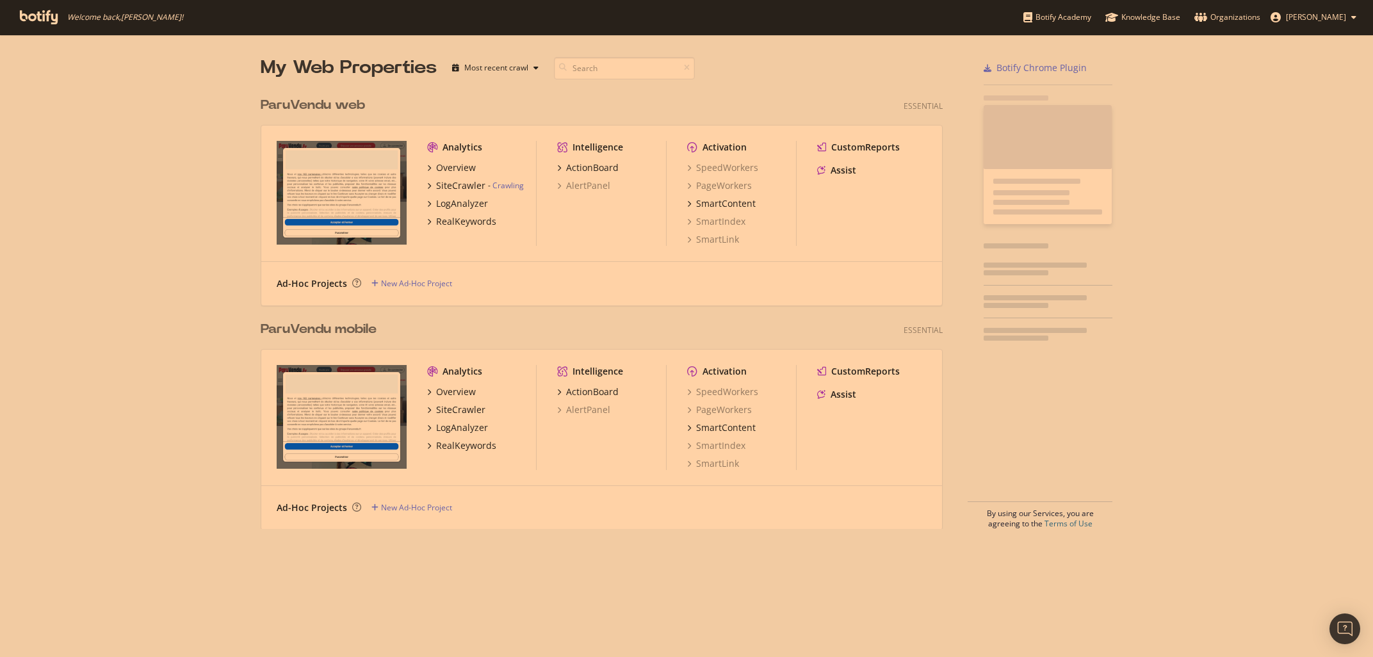
scroll to position [657, 1373]
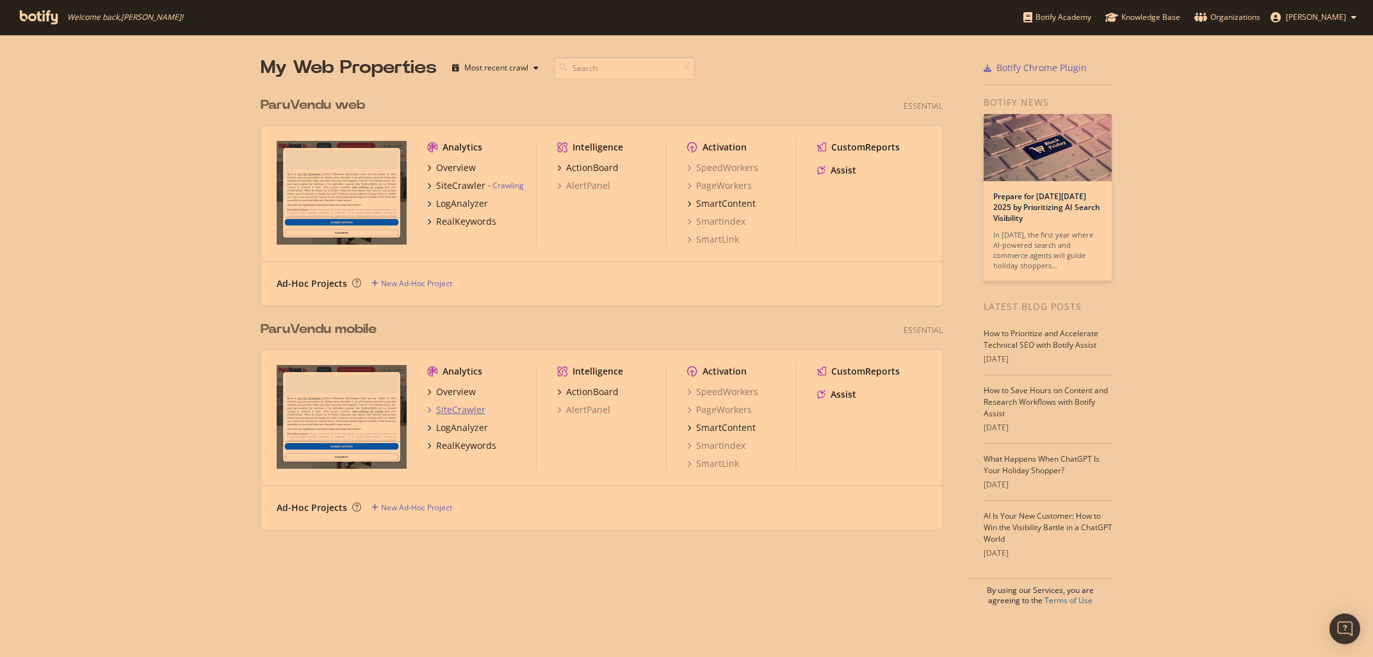
click at [448, 410] on div "SiteCrawler" at bounding box center [460, 409] width 49 height 13
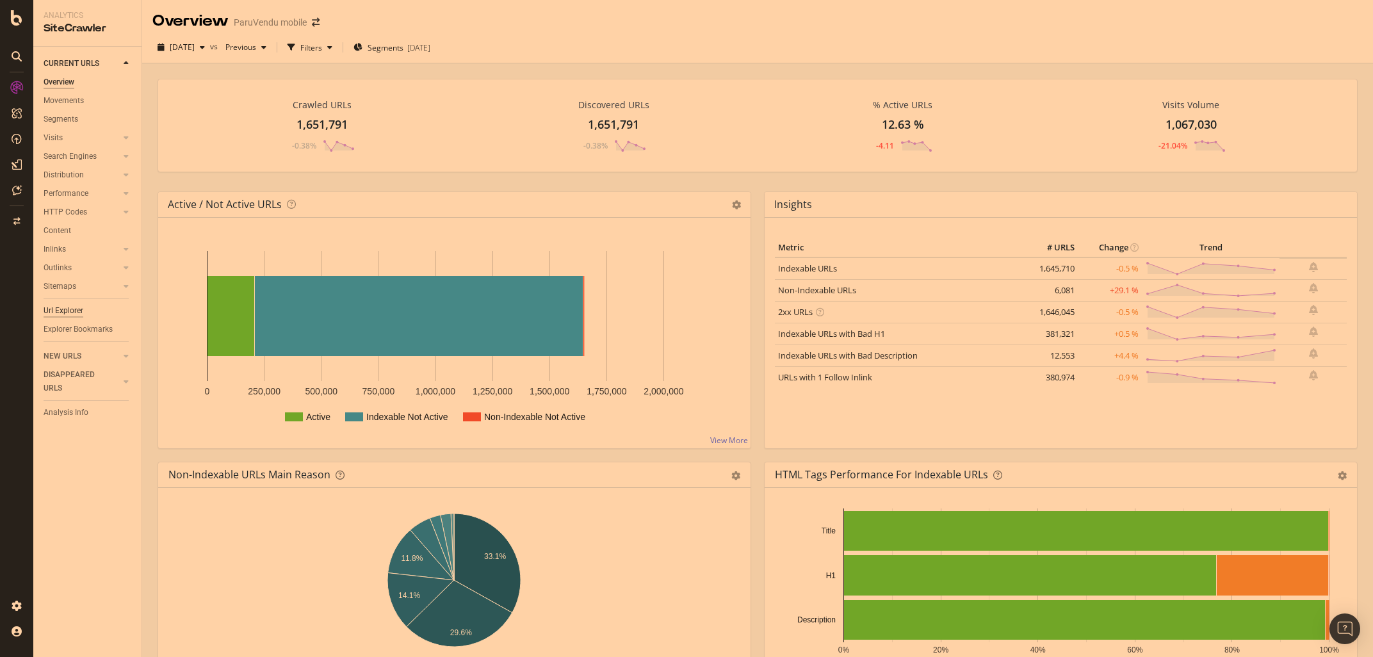
click at [61, 307] on div "Url Explorer" at bounding box center [64, 310] width 40 height 13
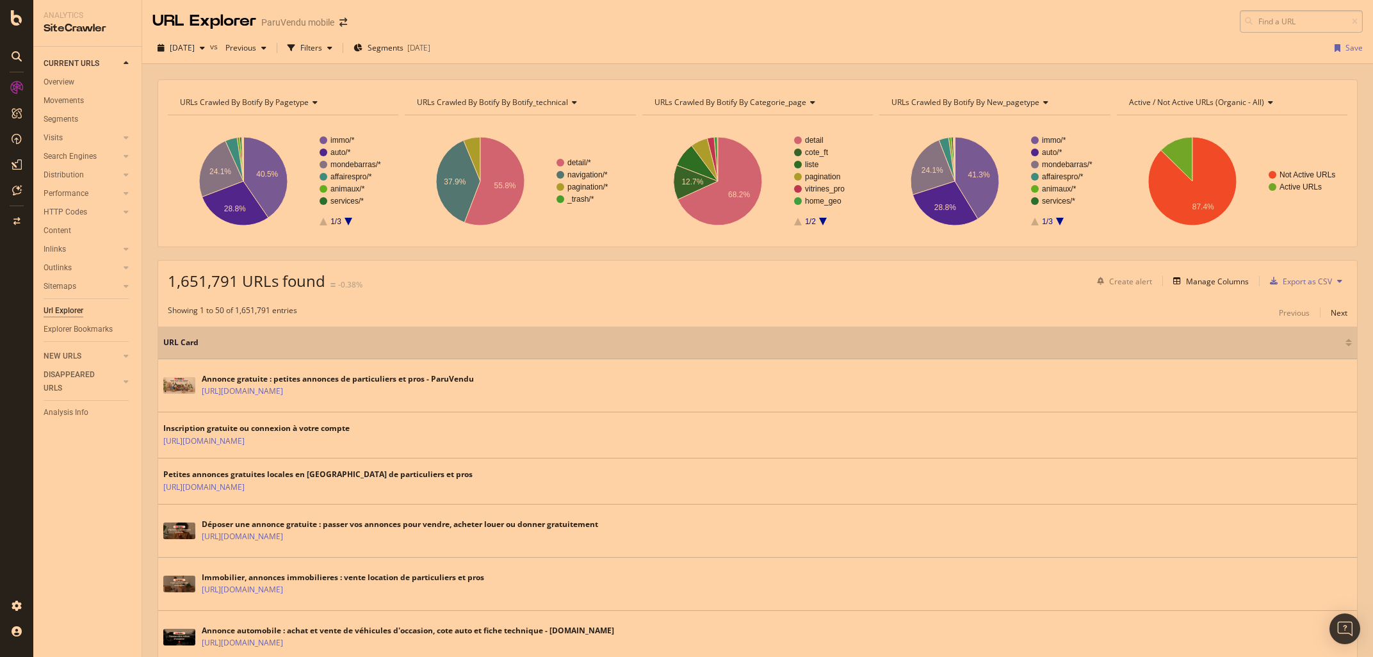
click at [1262, 27] on input at bounding box center [1301, 21] width 123 height 22
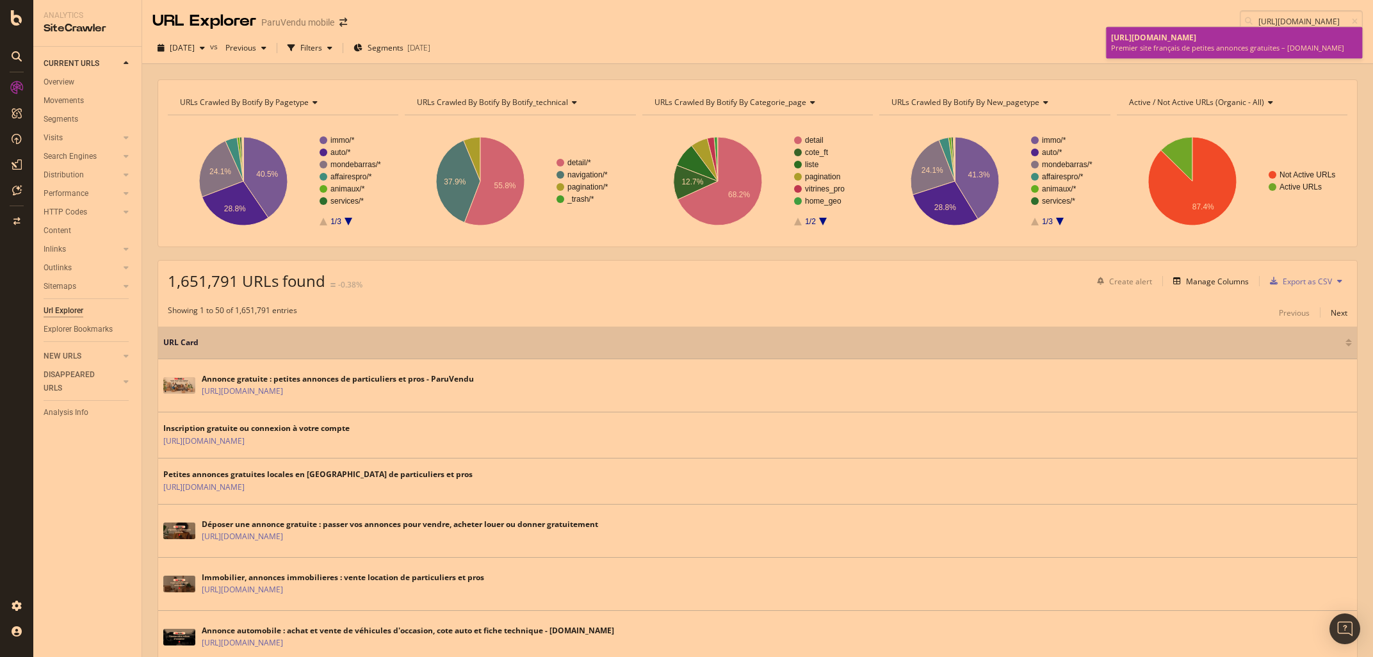
type input "[URL][DOMAIN_NAME]"
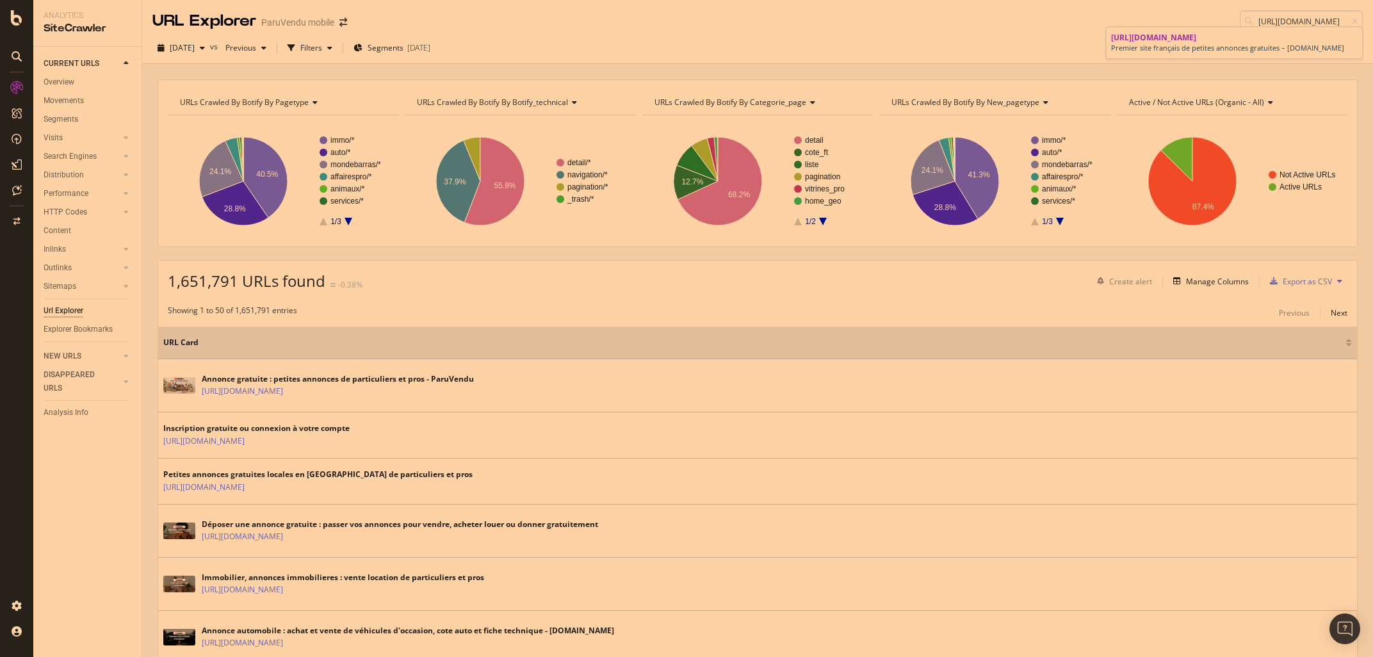
click at [1171, 43] on span "[URL][DOMAIN_NAME]" at bounding box center [1153, 37] width 85 height 11
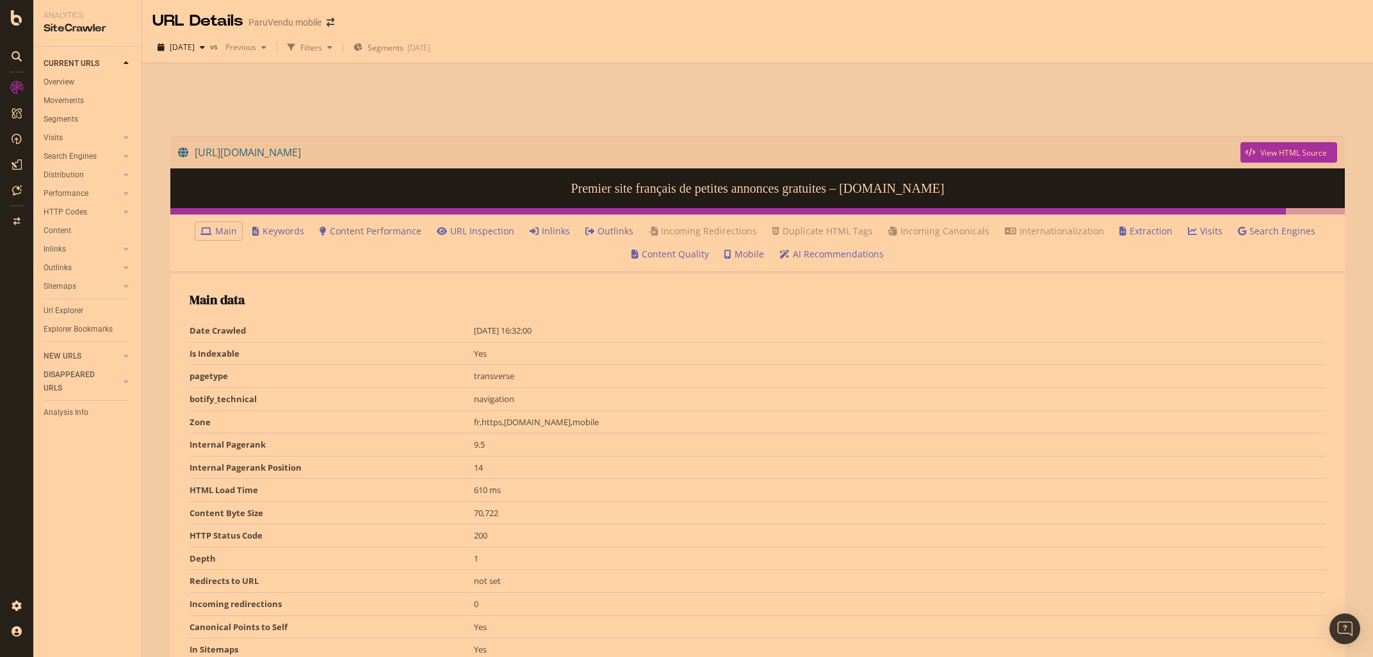
click at [555, 231] on link "Inlinks" at bounding box center [550, 231] width 40 height 13
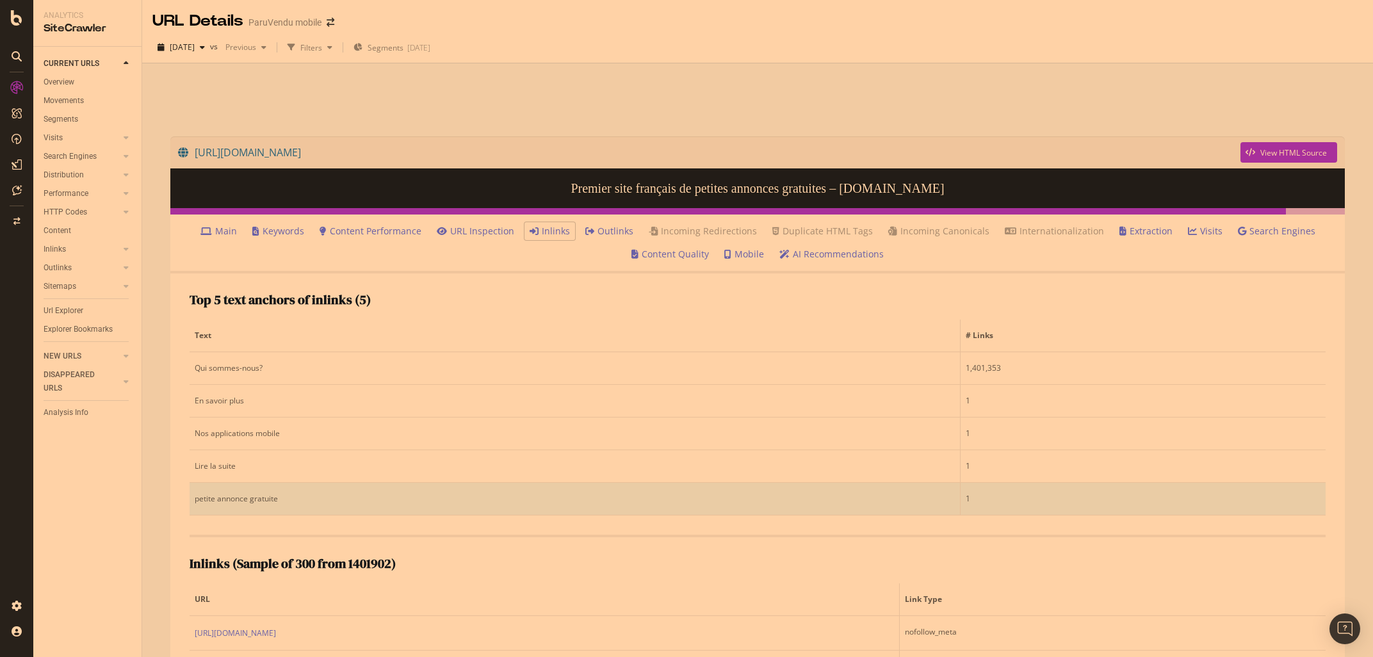
click at [234, 496] on div "petite annonce gratuite" at bounding box center [575, 499] width 760 height 12
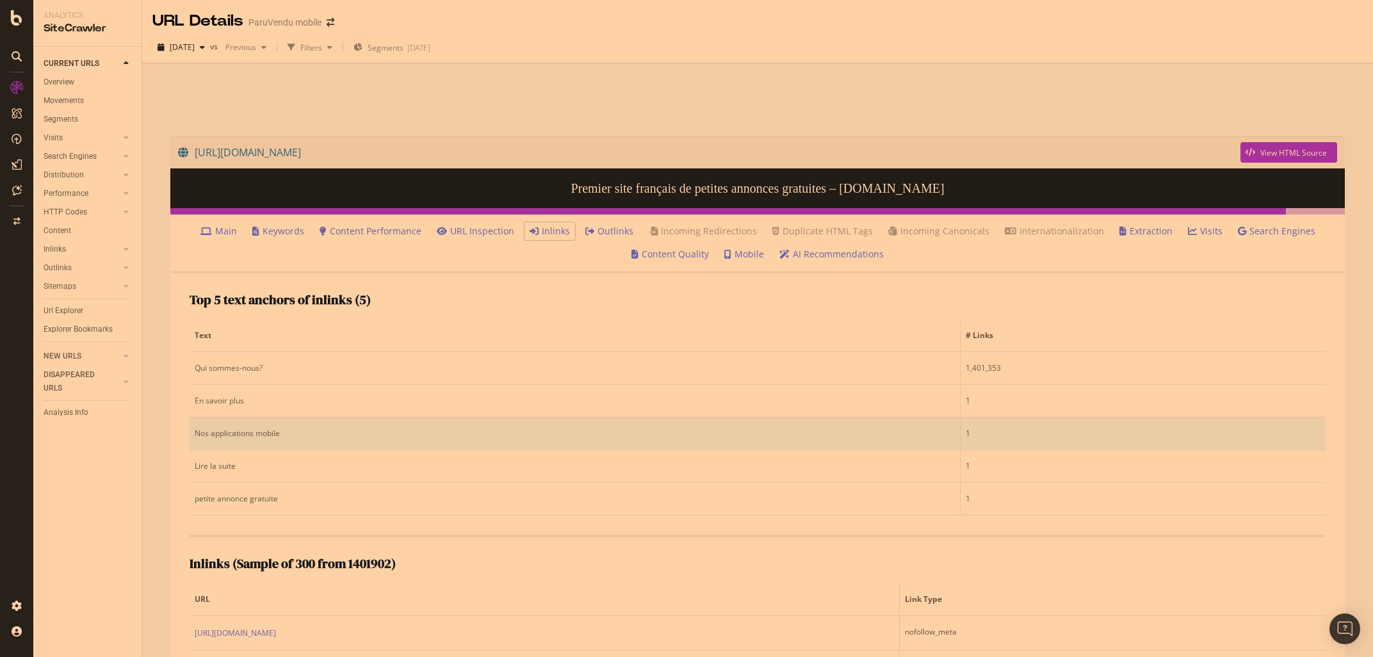
click at [231, 419] on td "Nos applications mobile" at bounding box center [575, 433] width 771 height 33
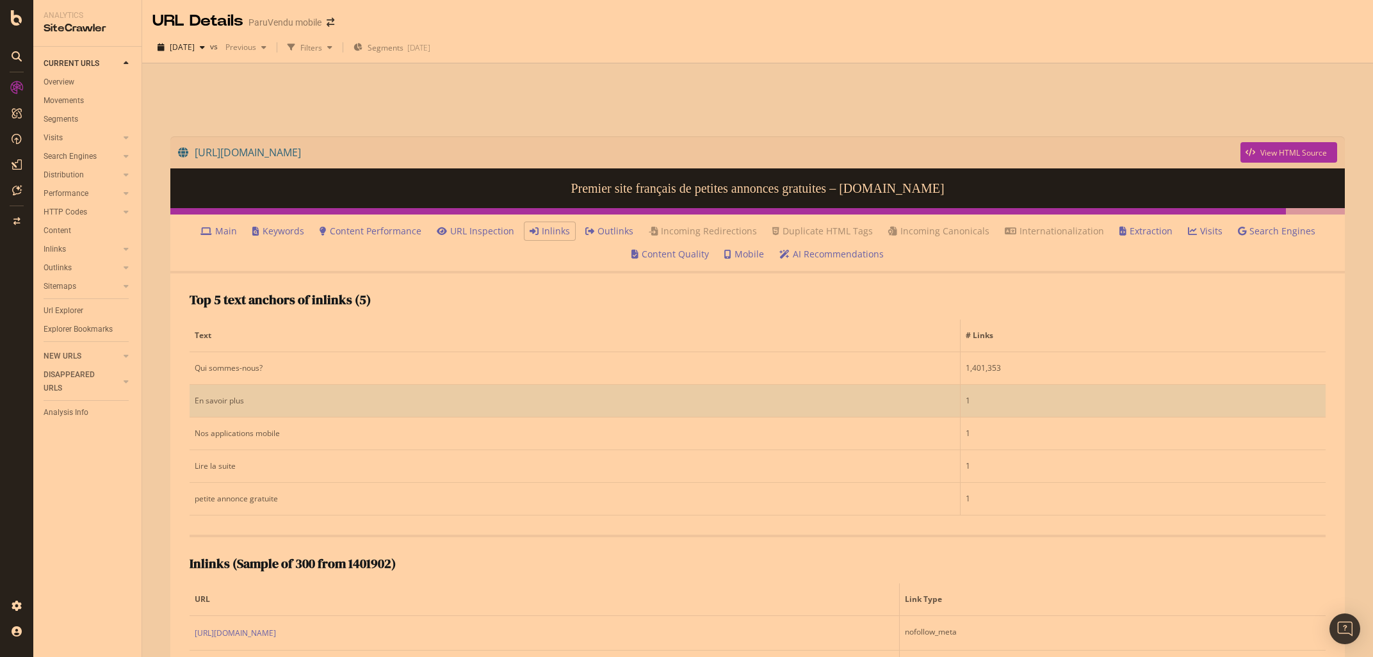
click at [226, 405] on div "En savoir plus" at bounding box center [575, 401] width 760 height 12
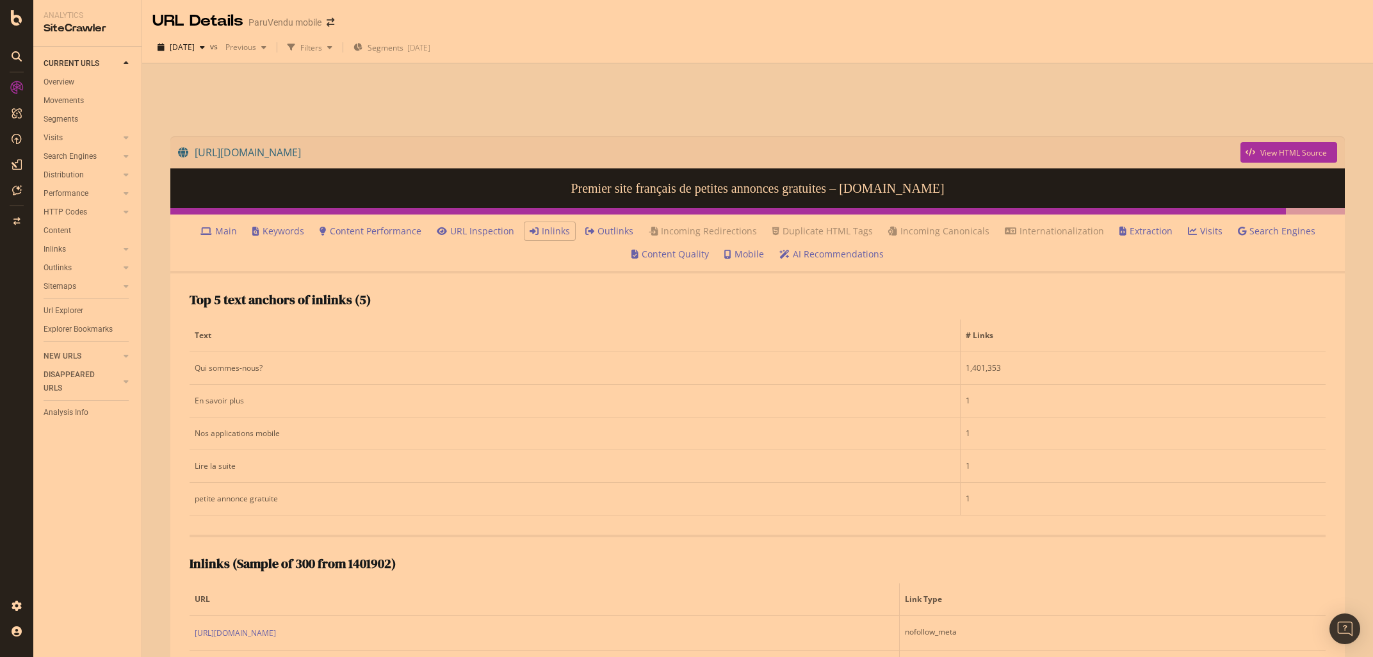
click at [1136, 227] on link "Extraction" at bounding box center [1145, 231] width 53 height 13
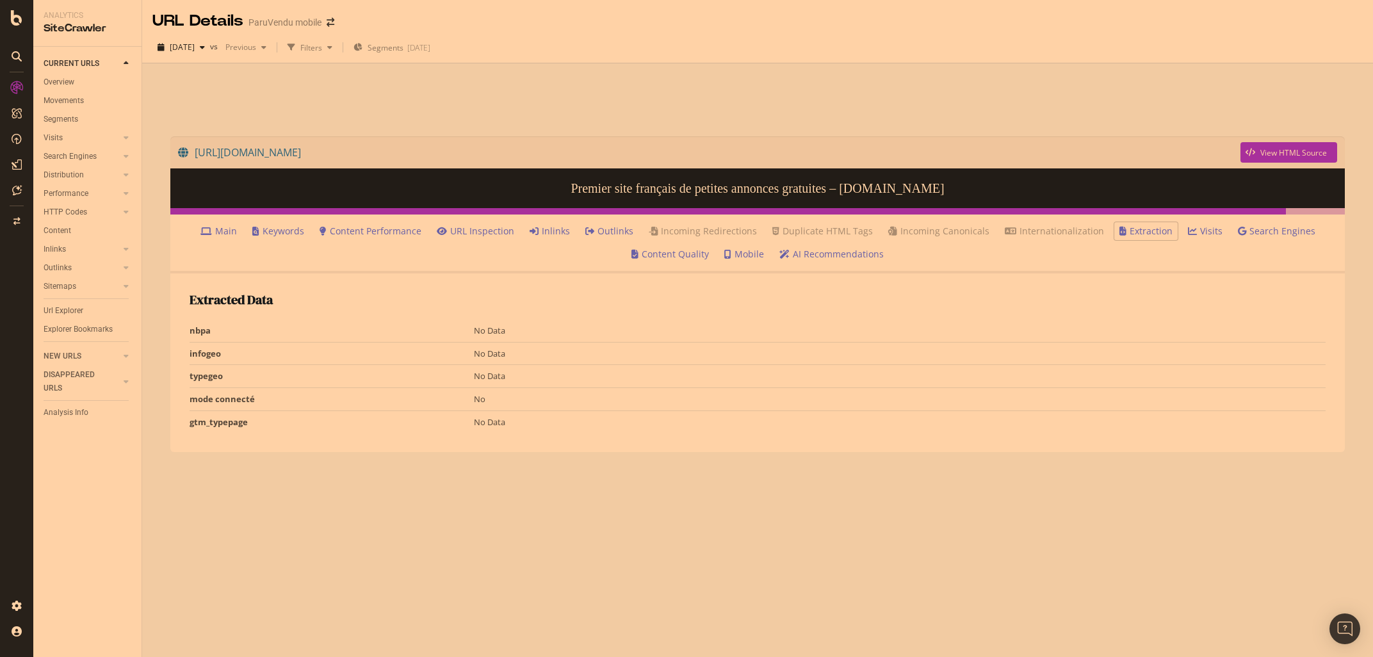
click at [564, 232] on link "Inlinks" at bounding box center [550, 231] width 40 height 13
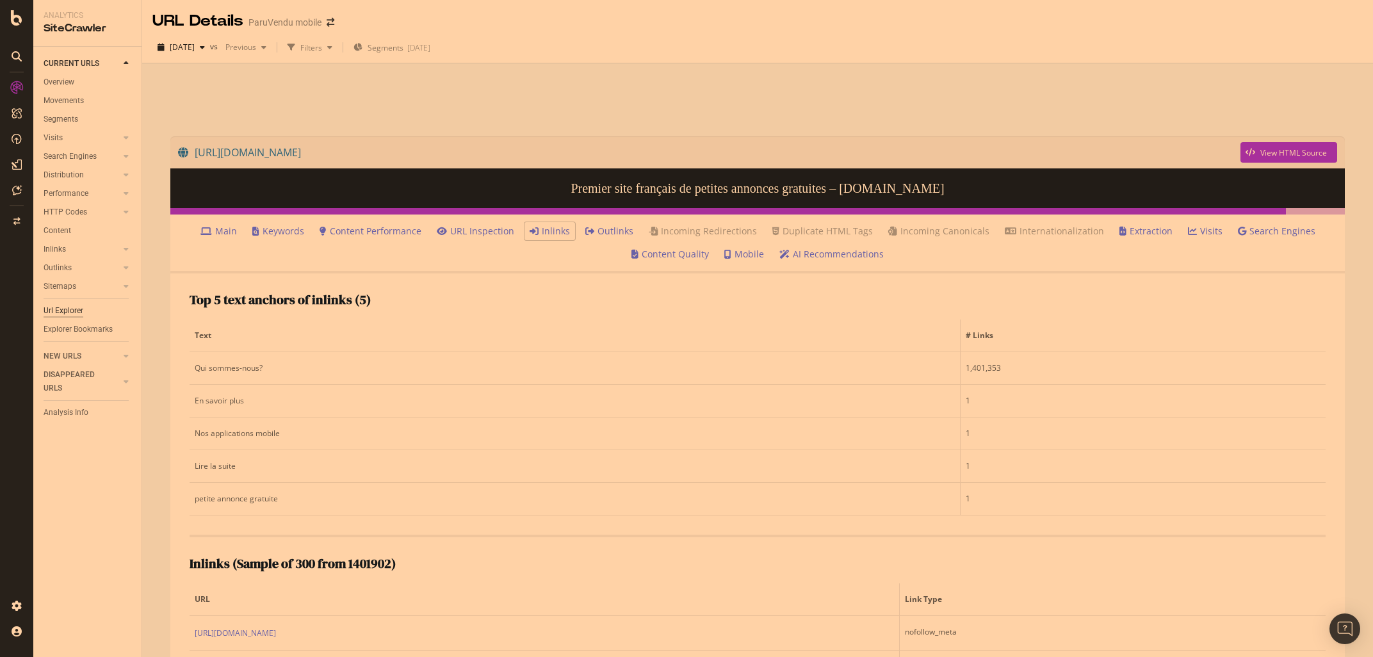
click at [63, 315] on div "Url Explorer" at bounding box center [64, 310] width 40 height 13
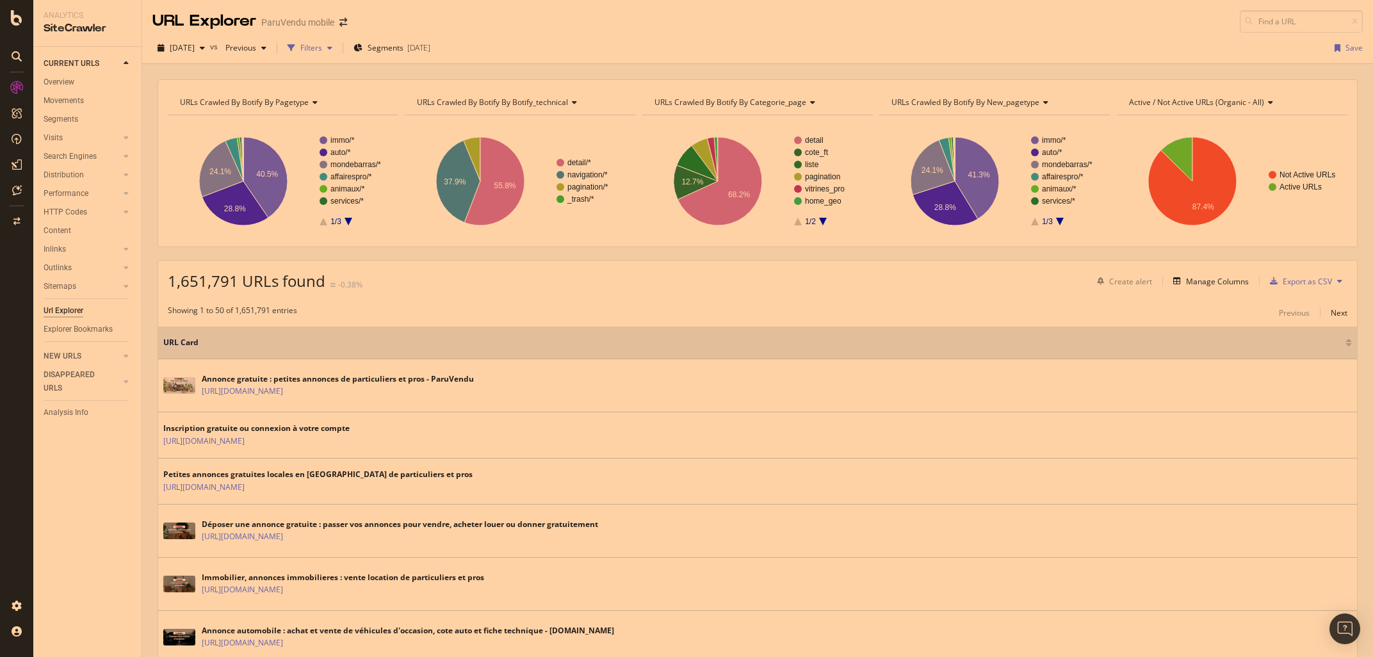
click at [322, 48] on div "Filters" at bounding box center [311, 47] width 22 height 11
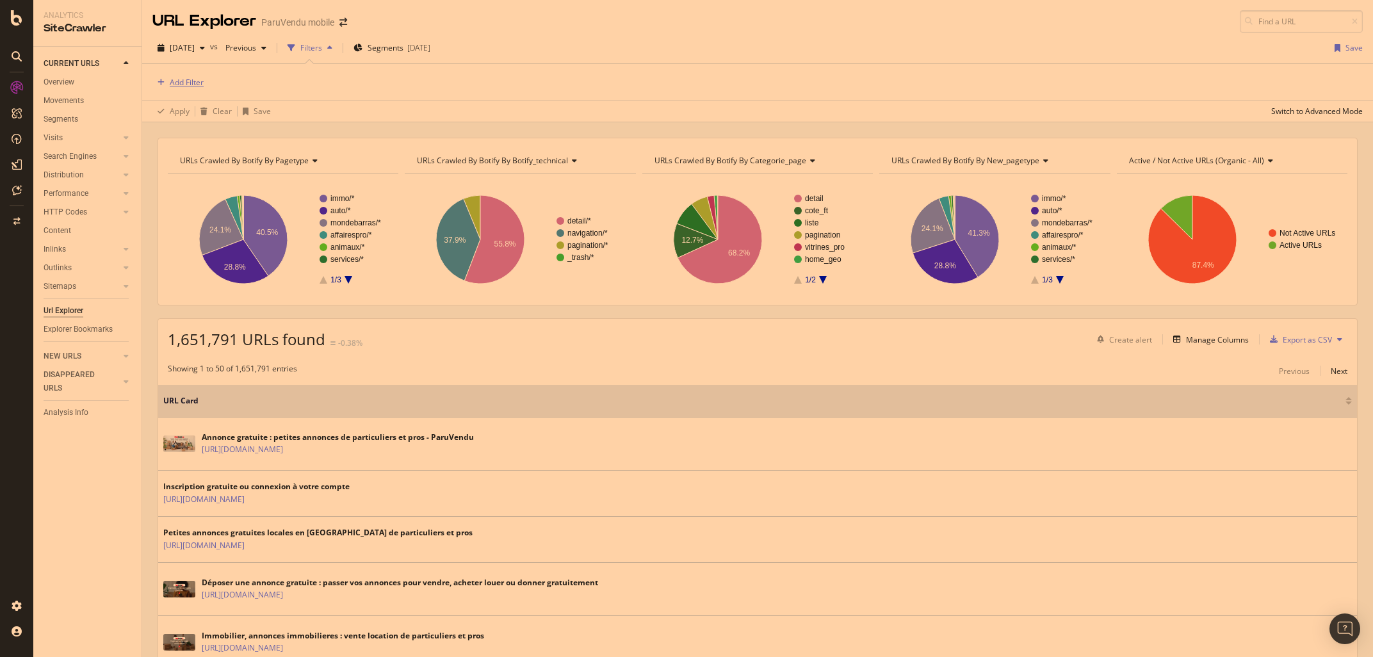
click at [189, 85] on div "Add Filter" at bounding box center [187, 82] width 34 height 11
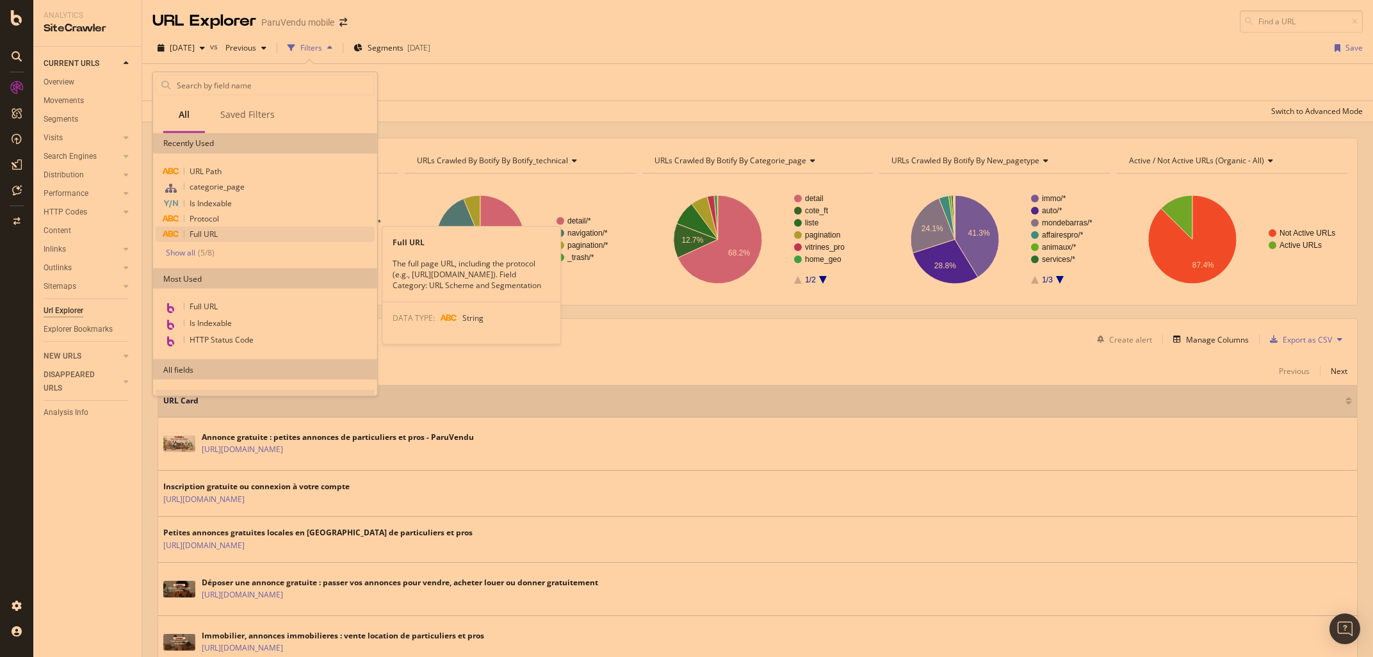
click at [202, 234] on span "Full URL" at bounding box center [204, 234] width 28 height 11
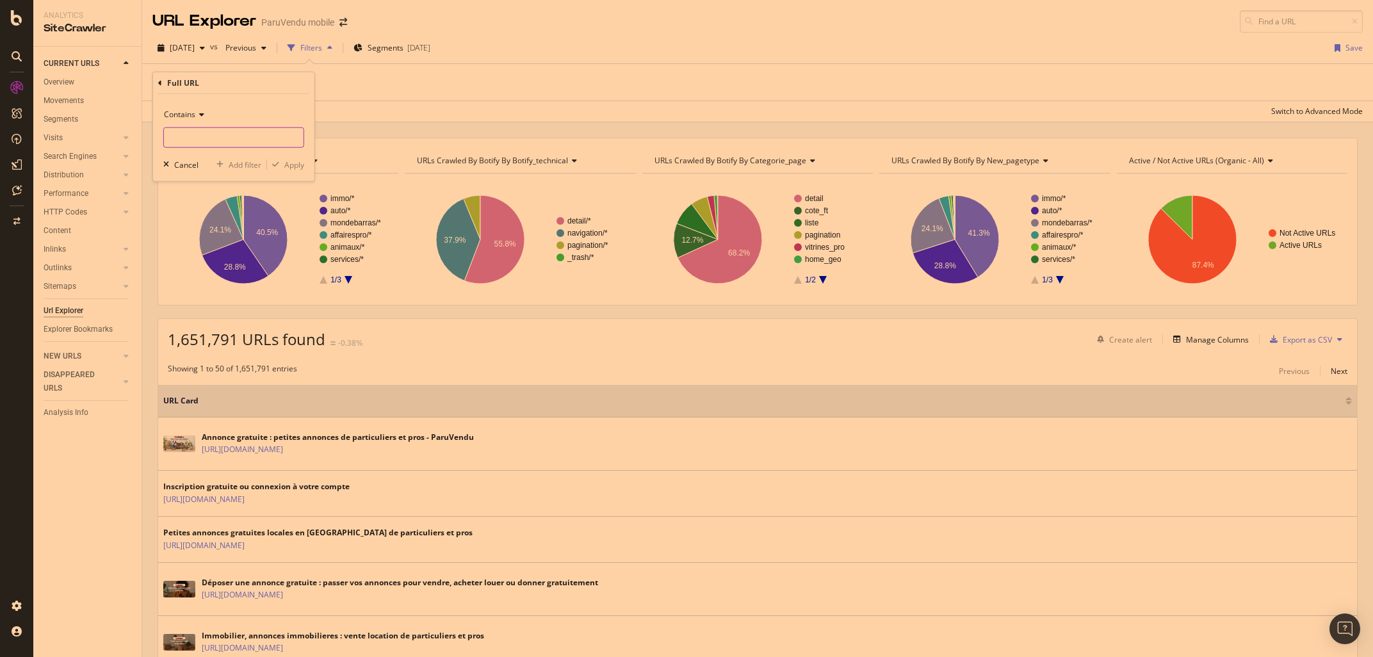
click at [208, 135] on input "text" at bounding box center [234, 137] width 140 height 20
click at [197, 119] on div "Contains" at bounding box center [233, 114] width 141 height 20
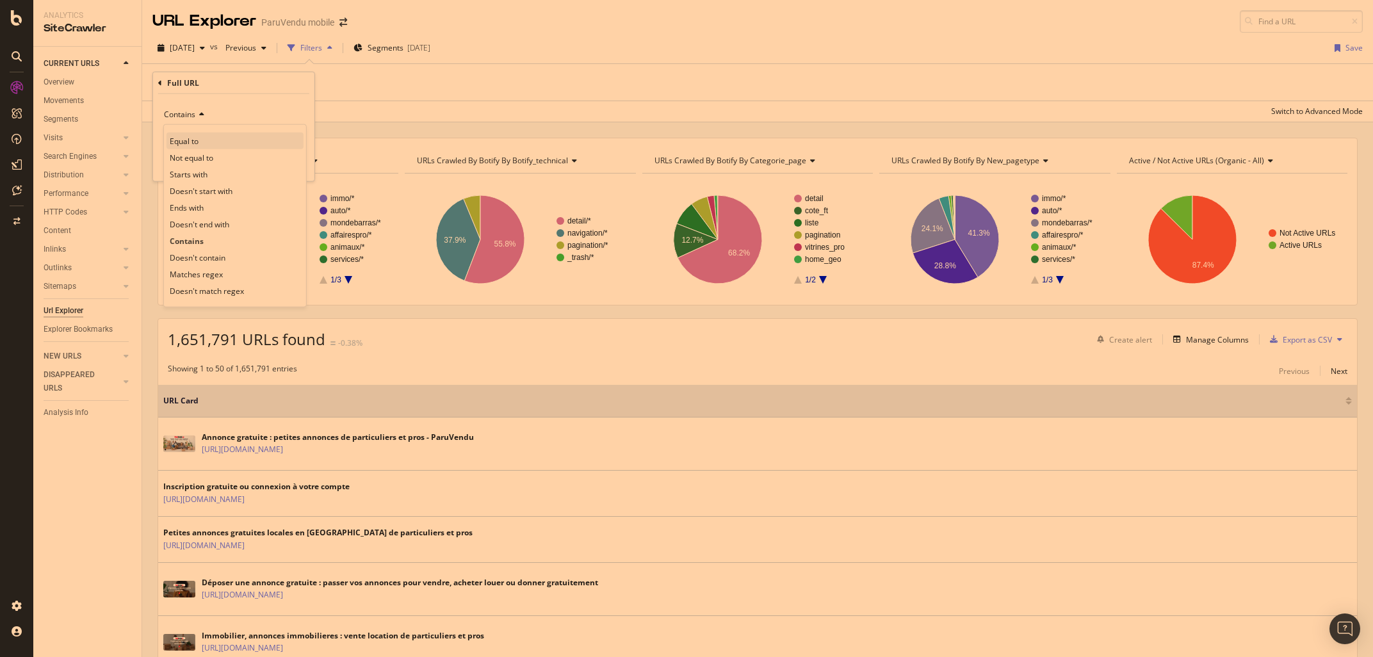
click at [184, 139] on span "Equal to" at bounding box center [184, 140] width 29 height 11
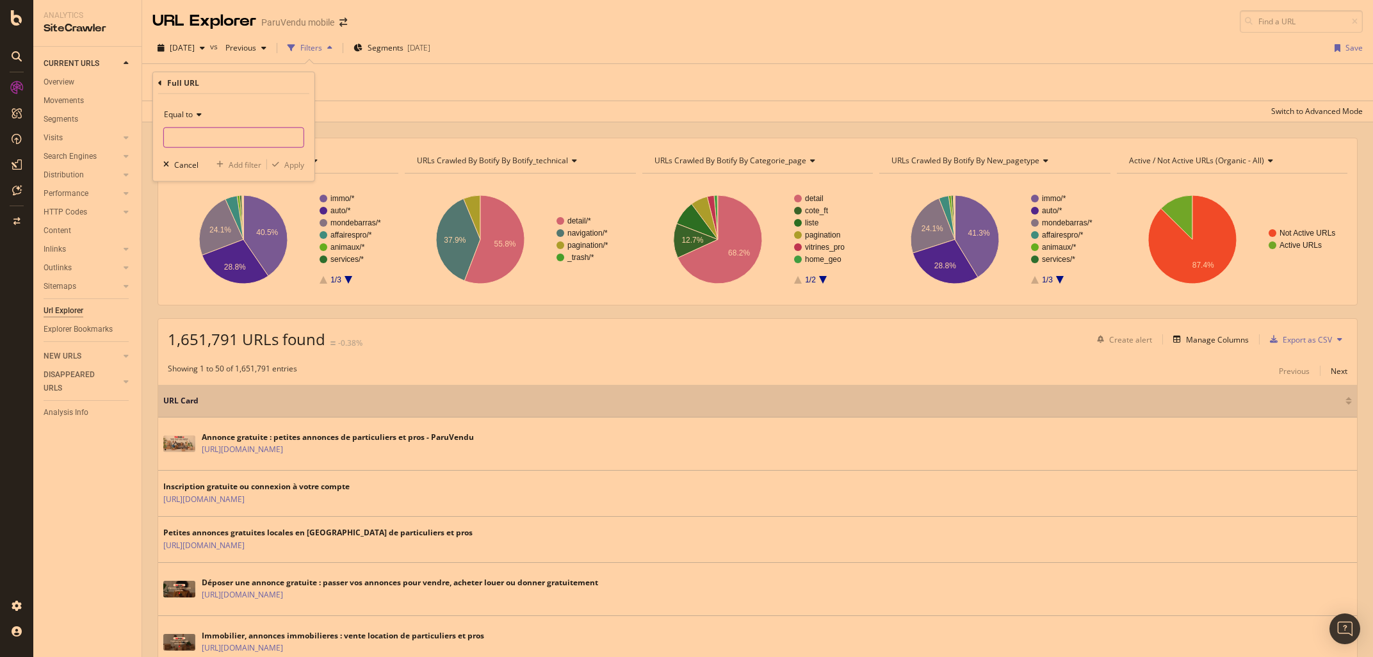
click at [184, 139] on input "text" at bounding box center [234, 137] width 140 height 20
paste input "[URL][DOMAIN_NAME]"
type input "[URL][DOMAIN_NAME]"
click at [298, 168] on div "Apply" at bounding box center [294, 164] width 20 height 11
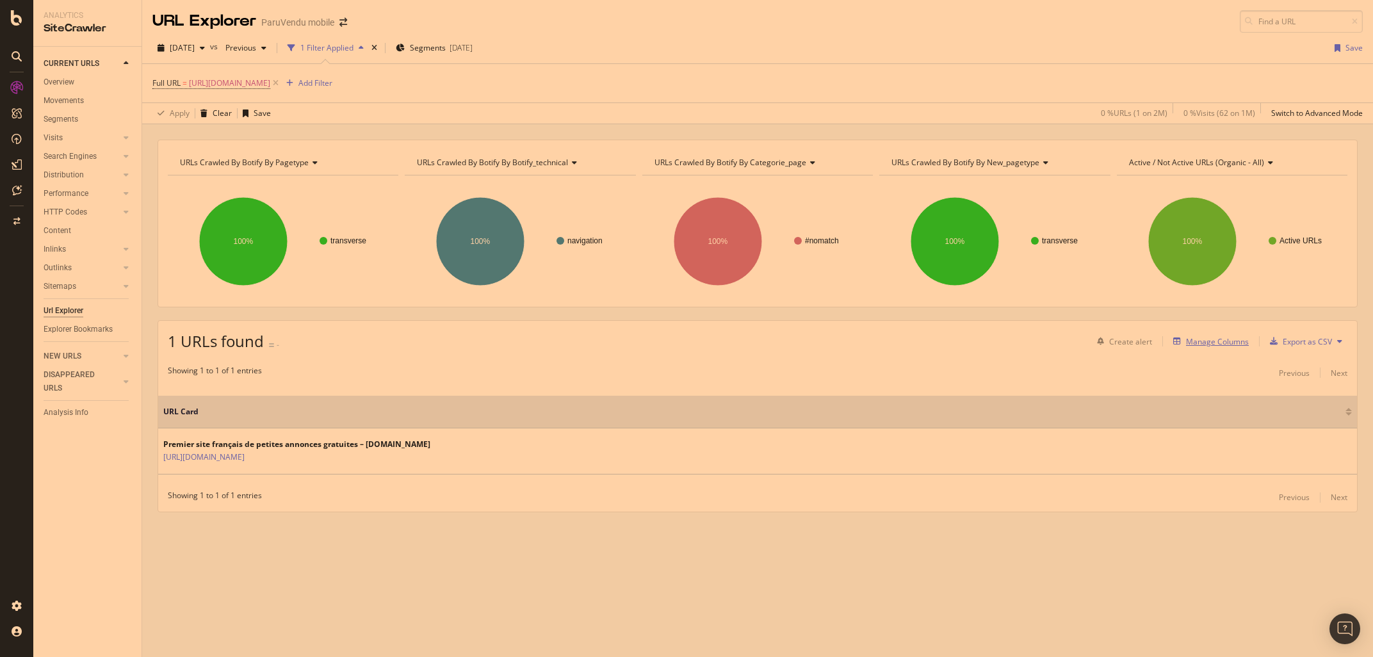
click at [1206, 339] on div "Manage Columns" at bounding box center [1217, 341] width 63 height 11
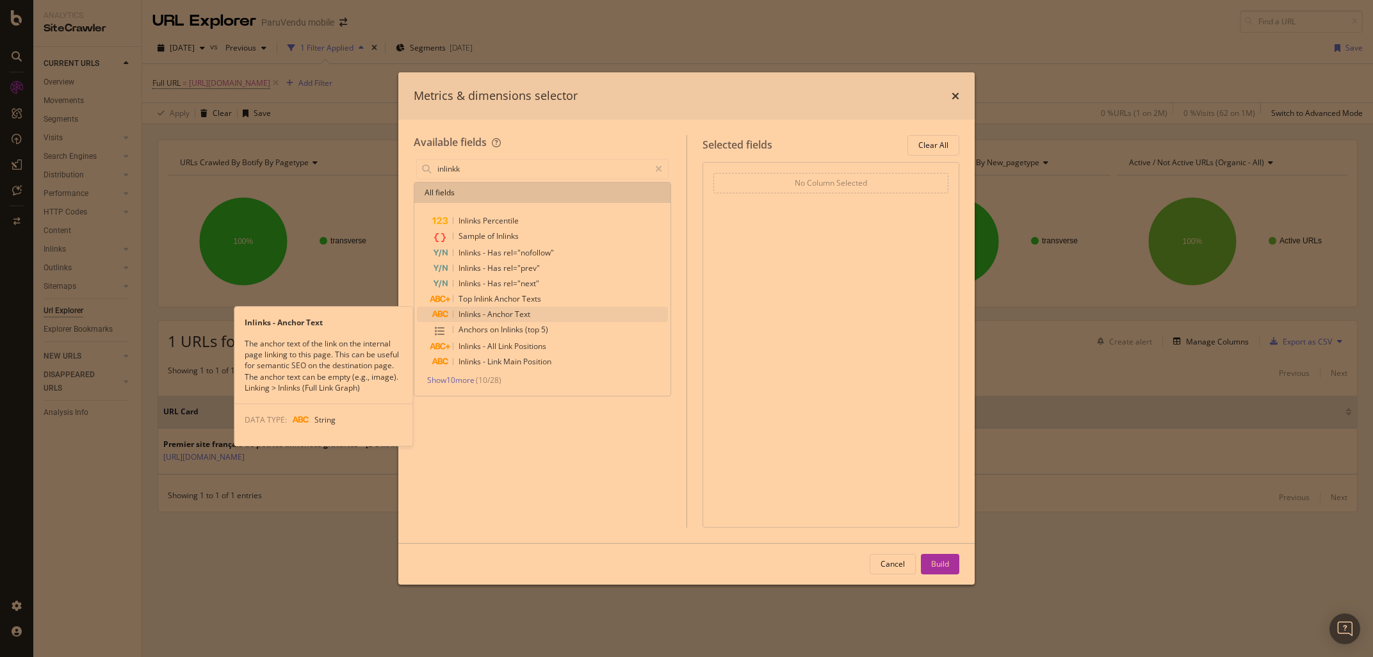
type input "inlinkk"
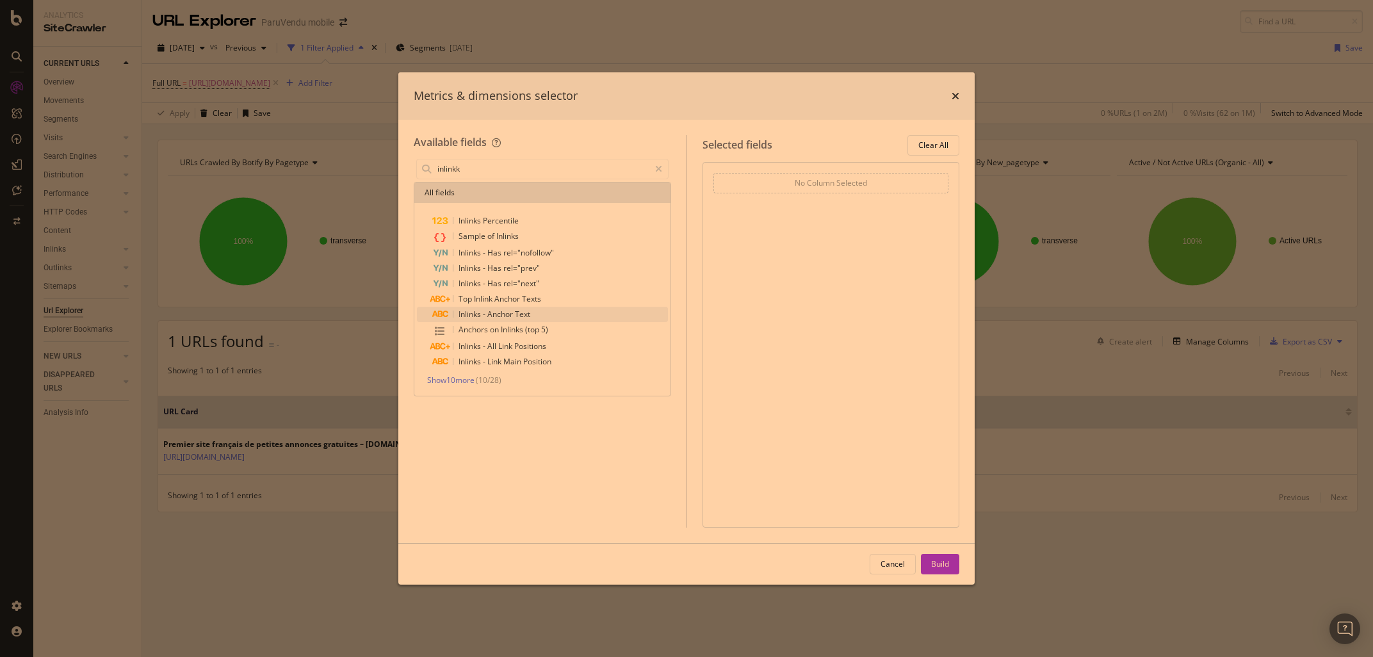
click at [480, 314] on span "Inlinks" at bounding box center [470, 314] width 24 height 11
click at [950, 567] on button "Build" at bounding box center [940, 564] width 38 height 20
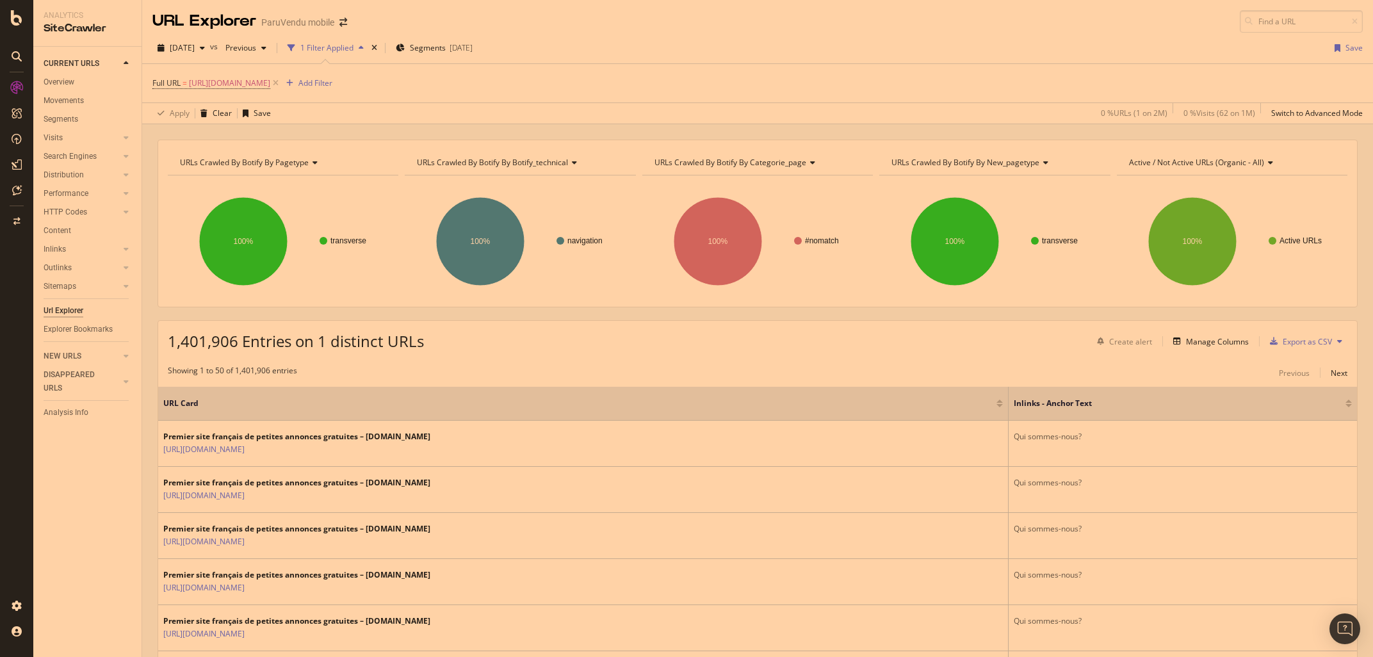
click at [1348, 402] on div at bounding box center [1348, 401] width 6 height 3
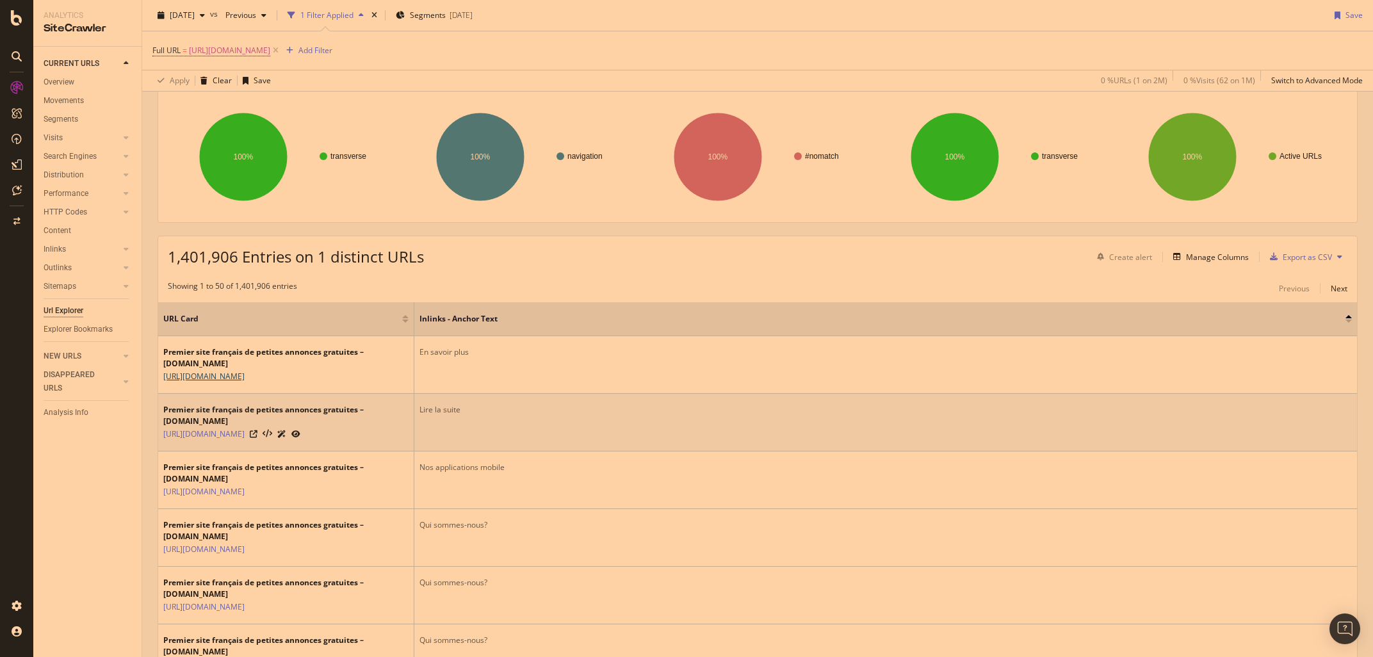
scroll to position [60, 0]
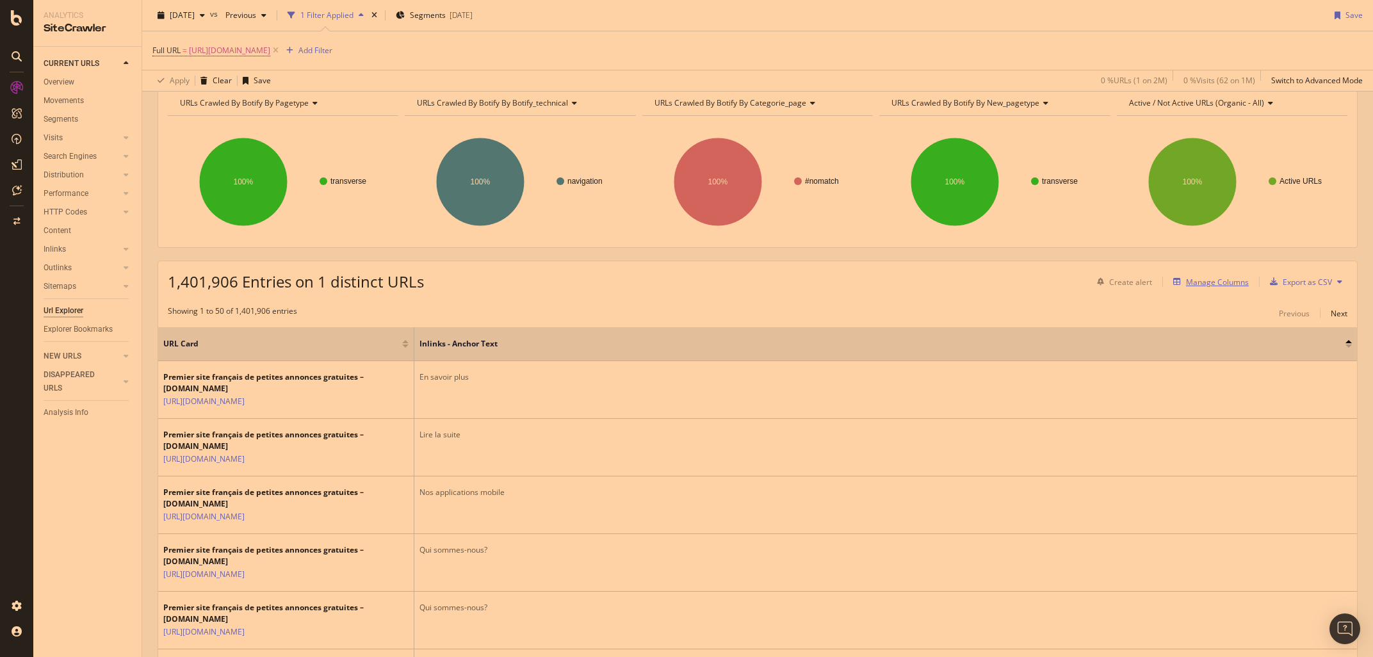
click at [1223, 284] on div "Manage Columns" at bounding box center [1217, 282] width 63 height 11
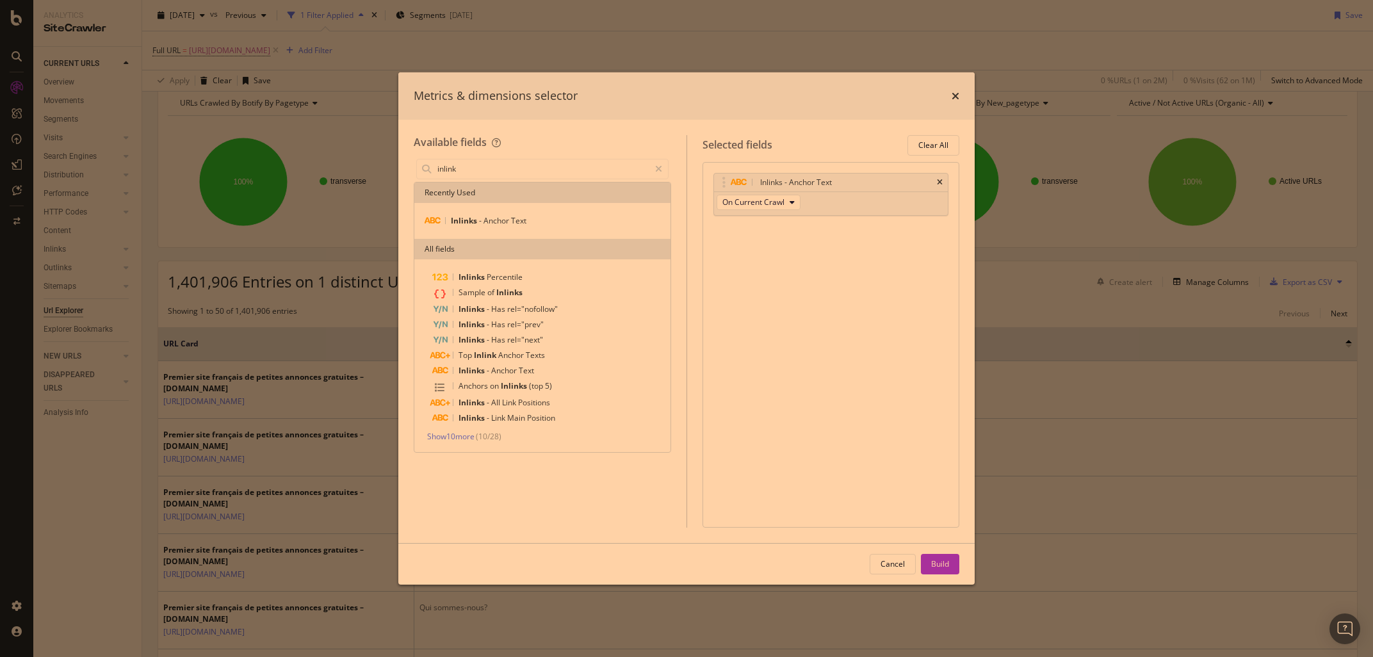
type input "inlink"
click at [446, 442] on div "Inlinks Percentile Sample of Inlinks Inlinks - Has rel="nofollow" Inlinks - Has…" at bounding box center [542, 355] width 256 height 193
click at [448, 436] on span "Show 10 more" at bounding box center [450, 436] width 47 height 11
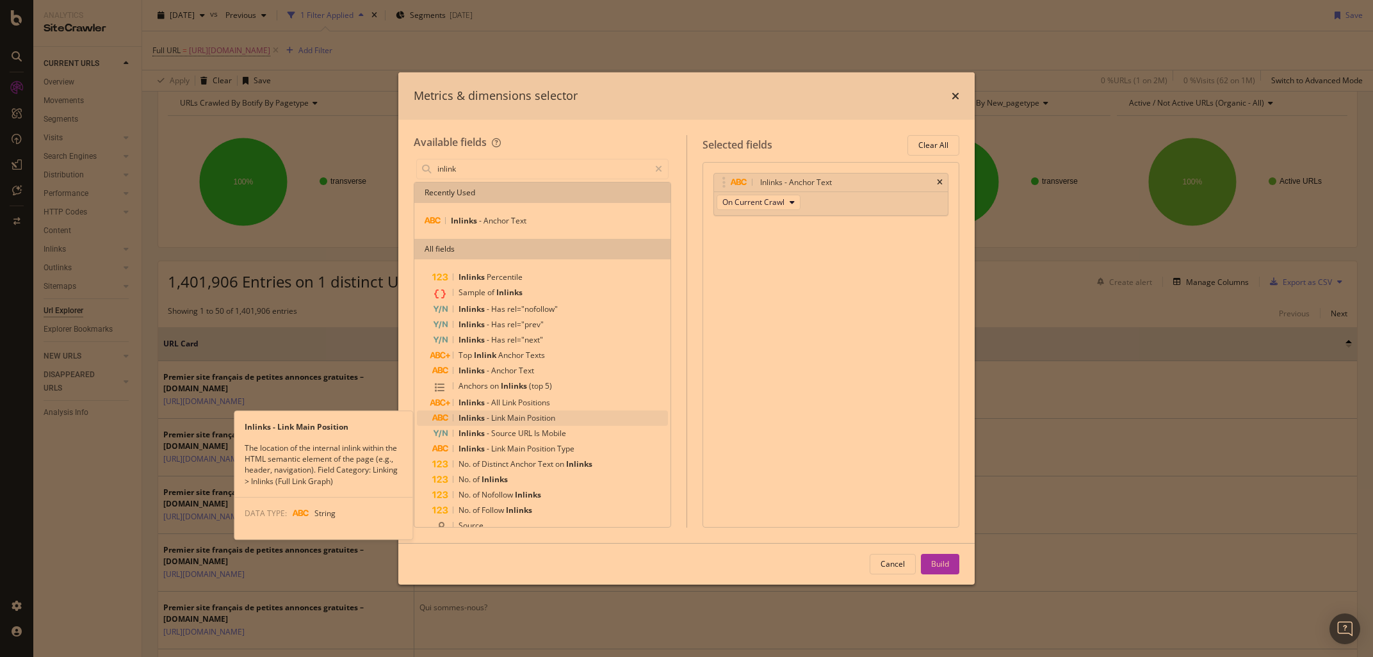
click at [508, 419] on span "Main" at bounding box center [517, 417] width 20 height 11
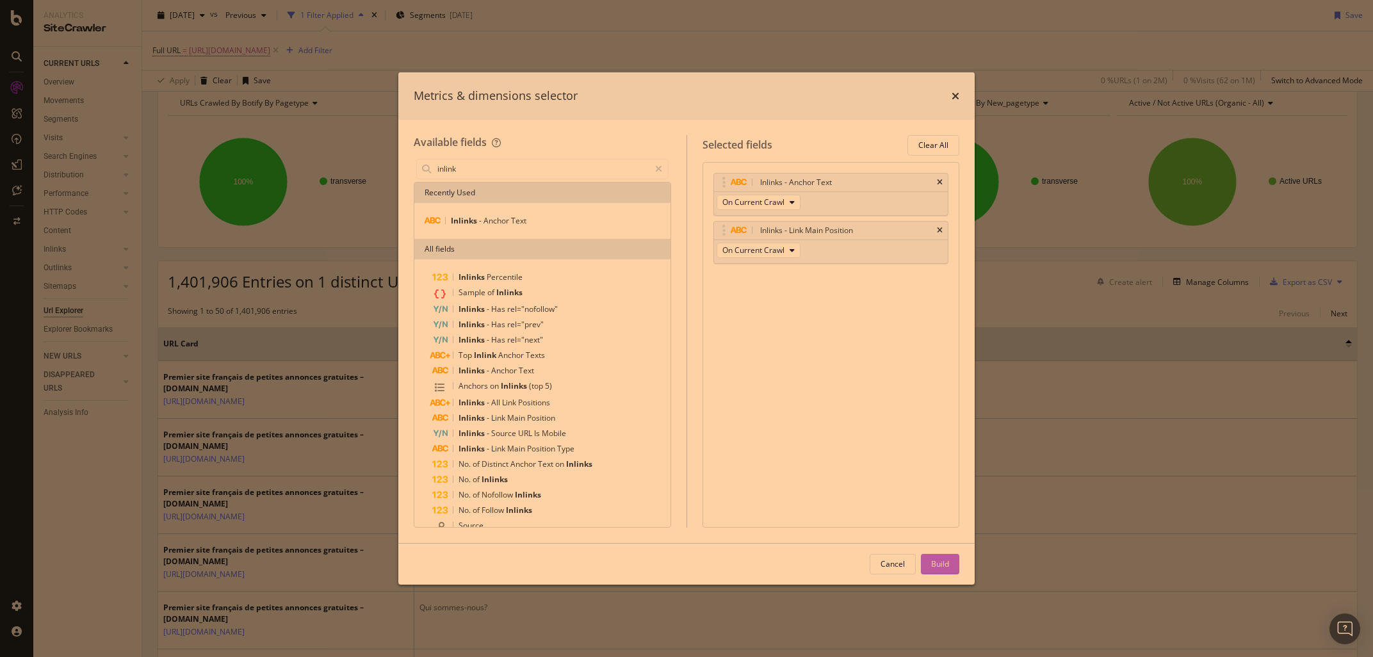
click at [937, 558] on div "Build" at bounding box center [940, 564] width 18 height 19
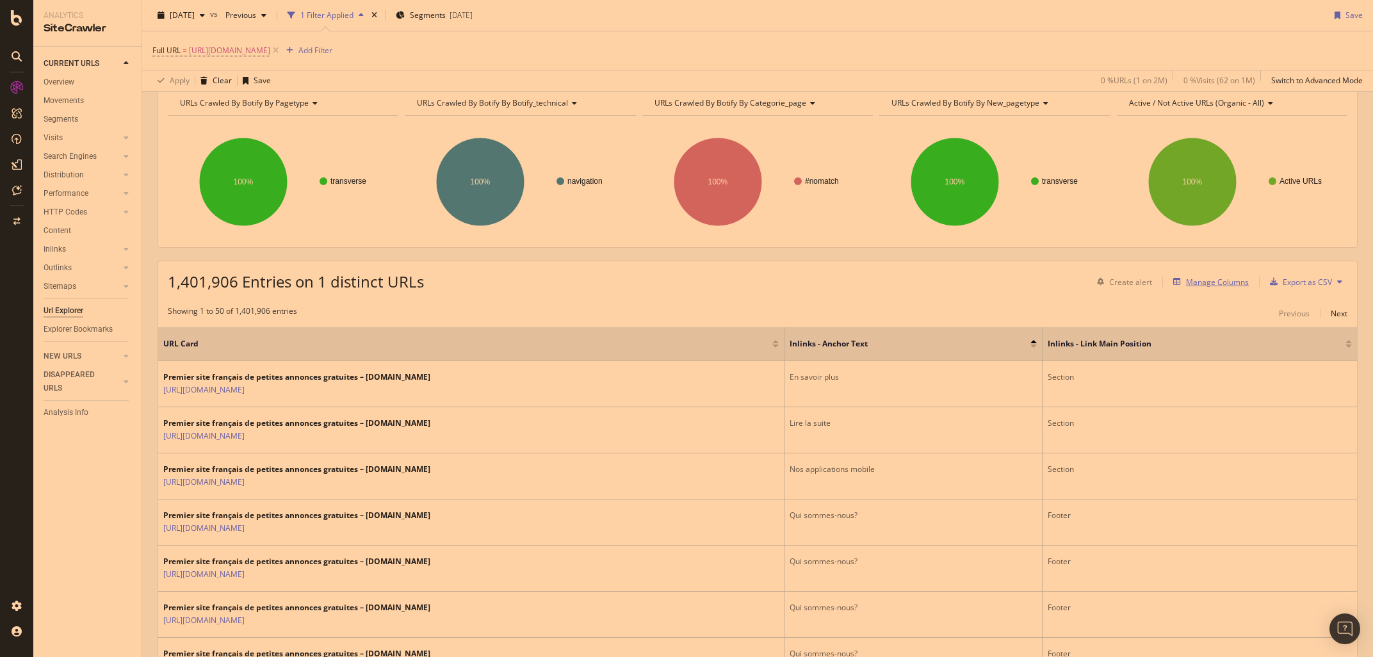
click at [1205, 288] on div "Manage Columns" at bounding box center [1217, 282] width 63 height 11
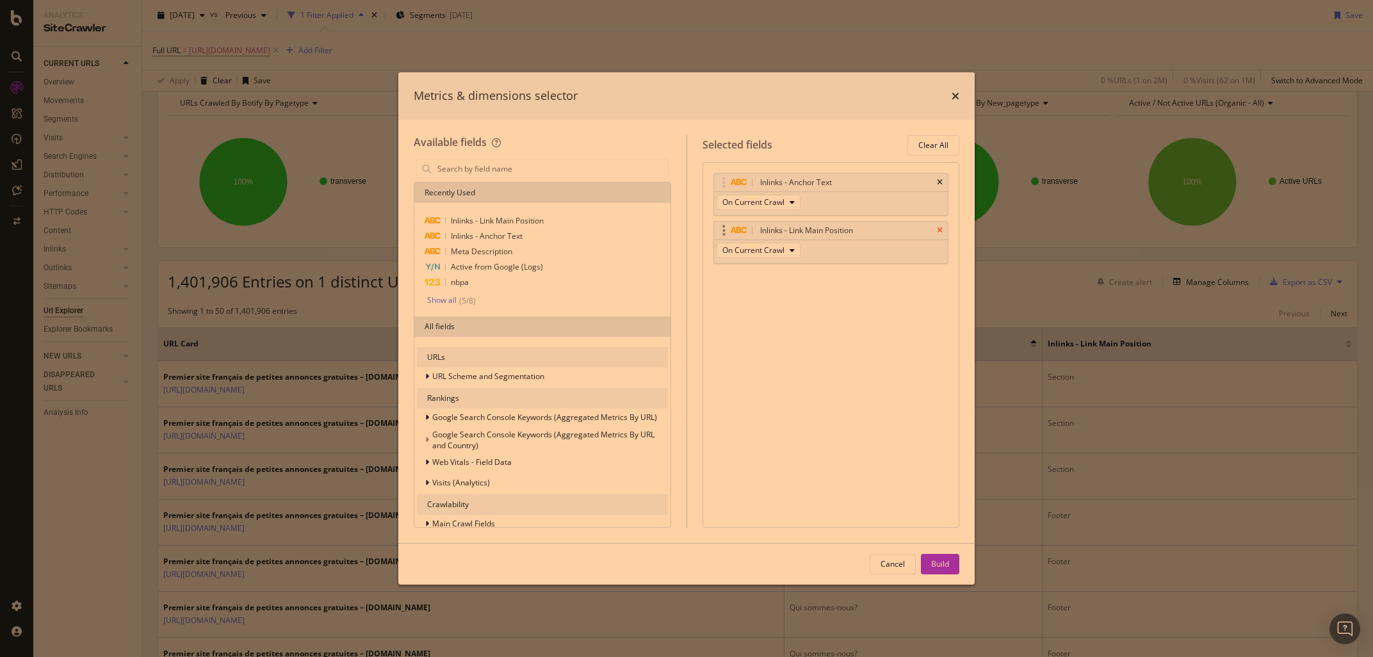
click at [939, 231] on icon "times" at bounding box center [940, 231] width 6 height 8
click at [467, 172] on input "modal" at bounding box center [552, 168] width 232 height 19
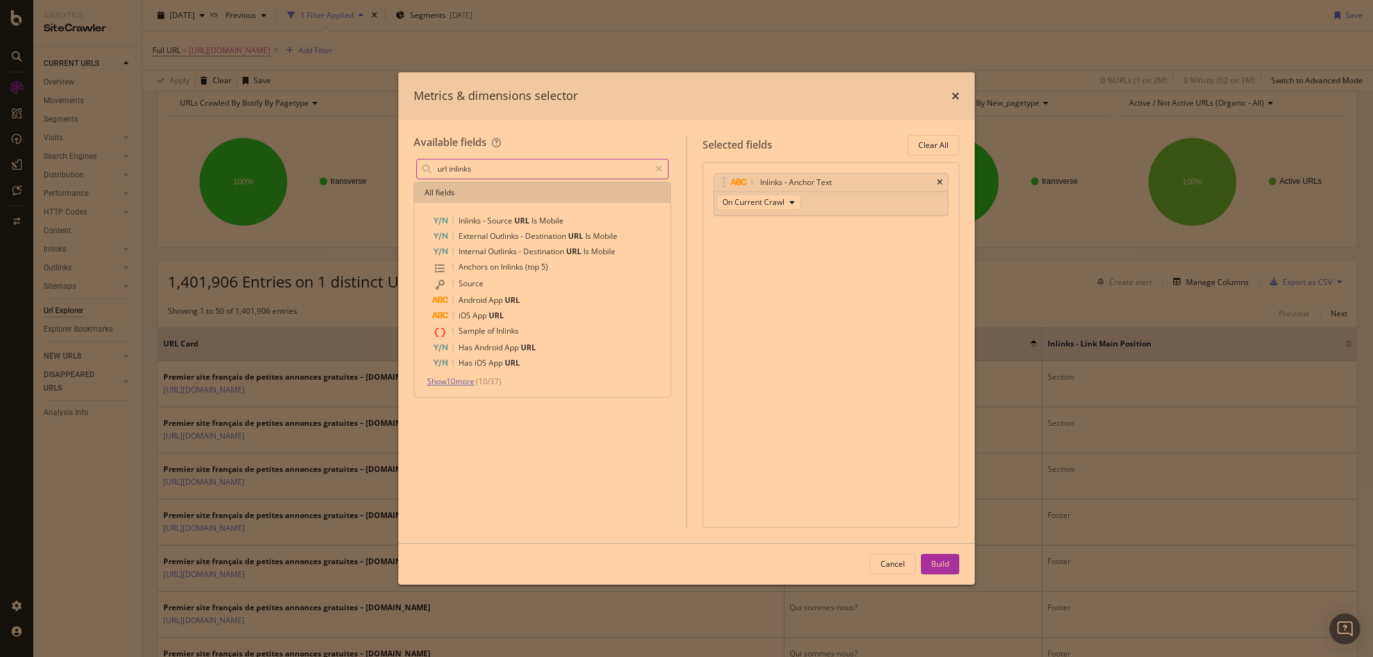
type input "url inlinks"
click at [448, 381] on span "Show 10 more" at bounding box center [450, 381] width 47 height 11
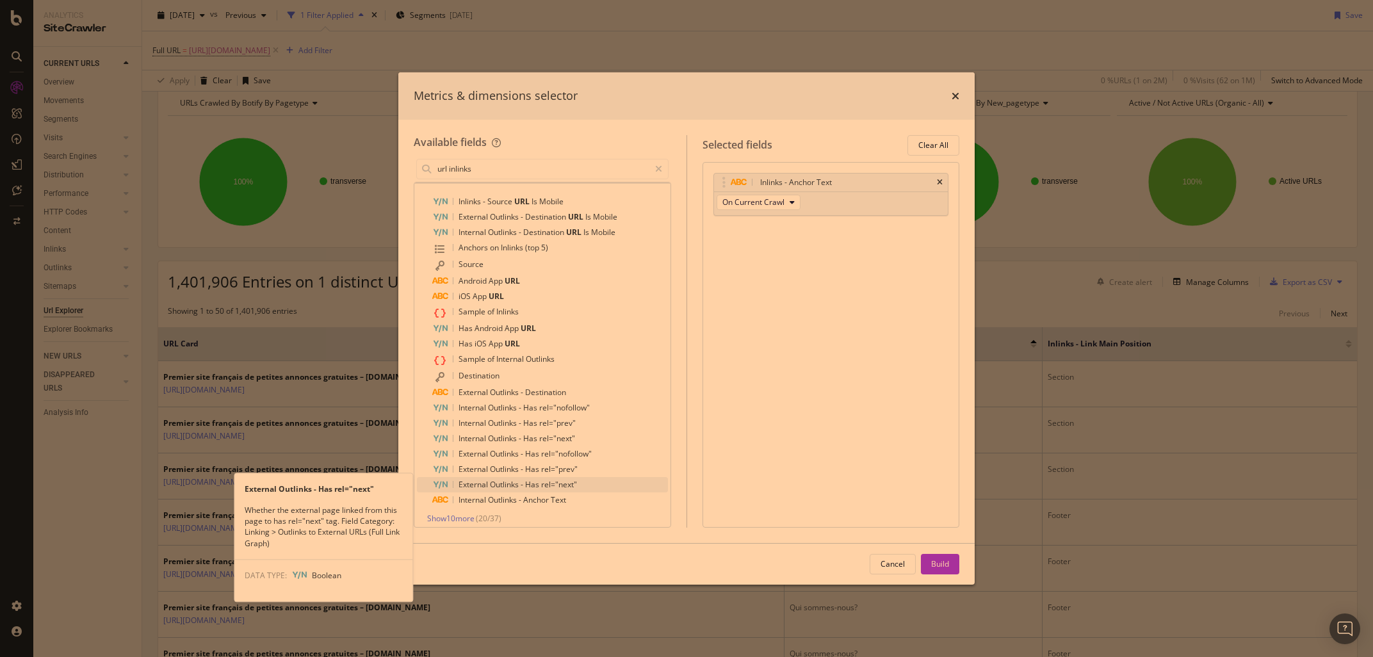
scroll to position [26, 0]
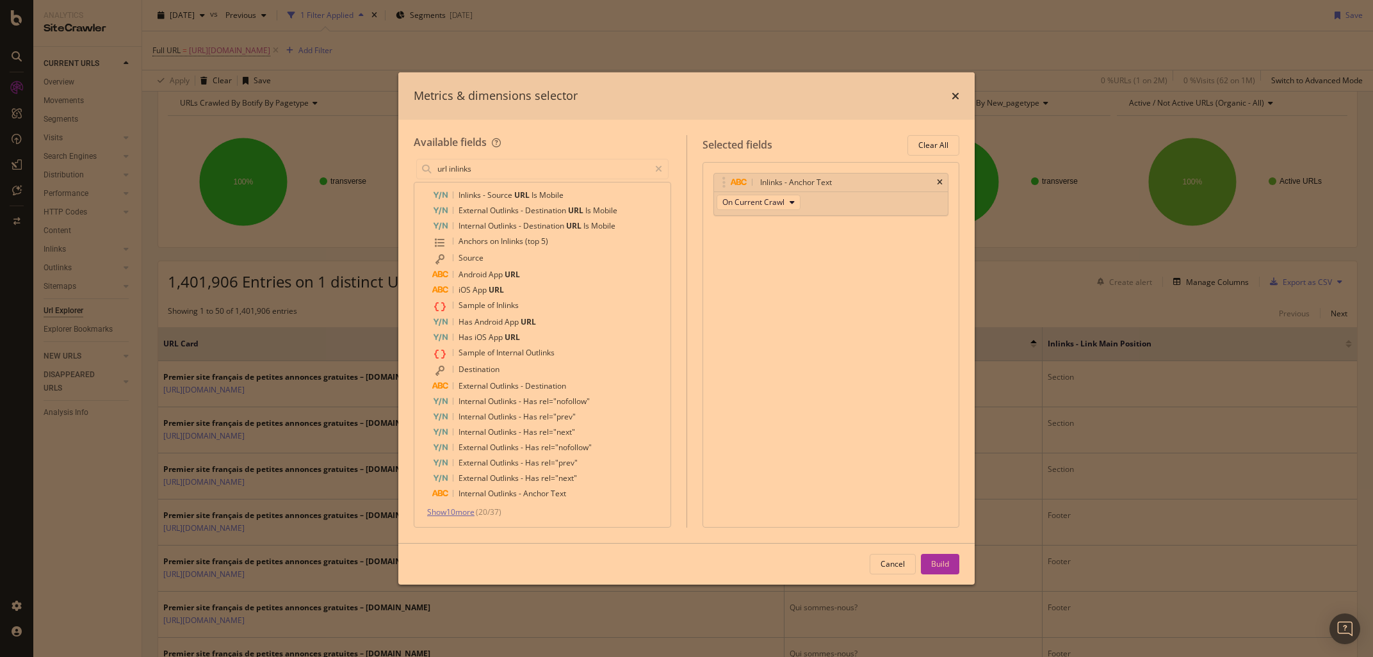
click at [454, 512] on span "Show 10 more" at bounding box center [450, 511] width 47 height 11
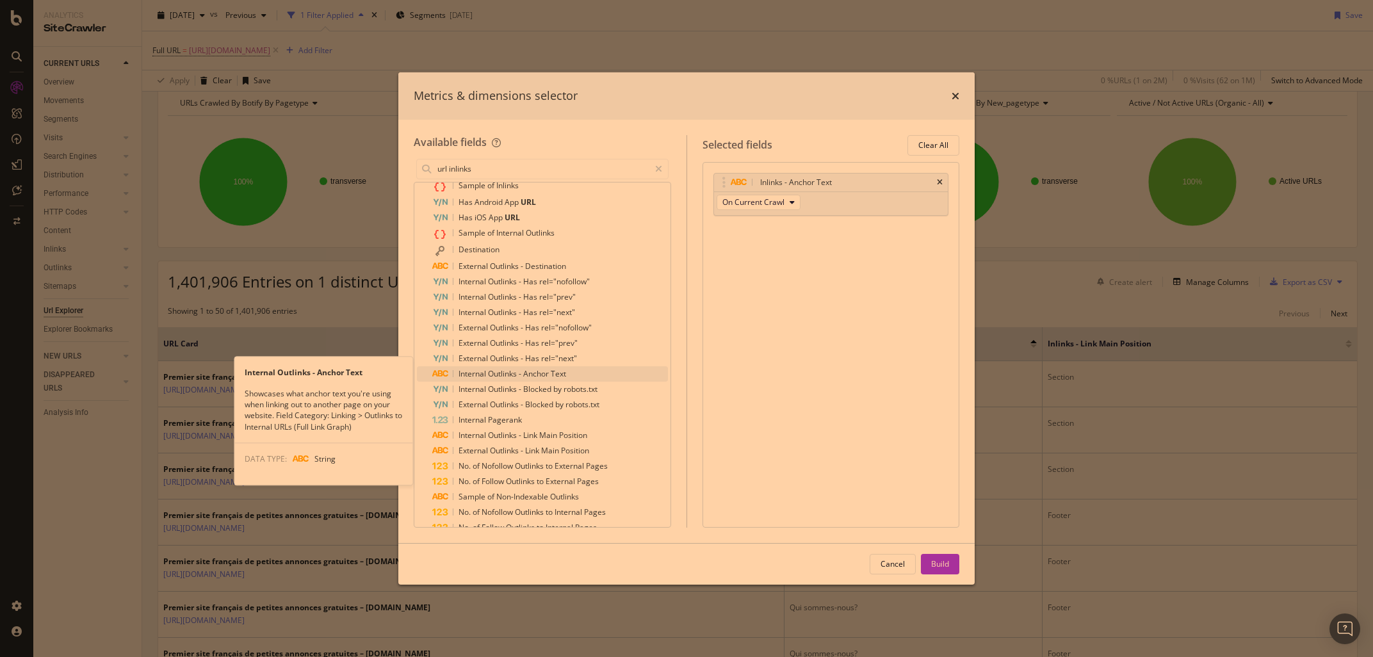
scroll to position [179, 0]
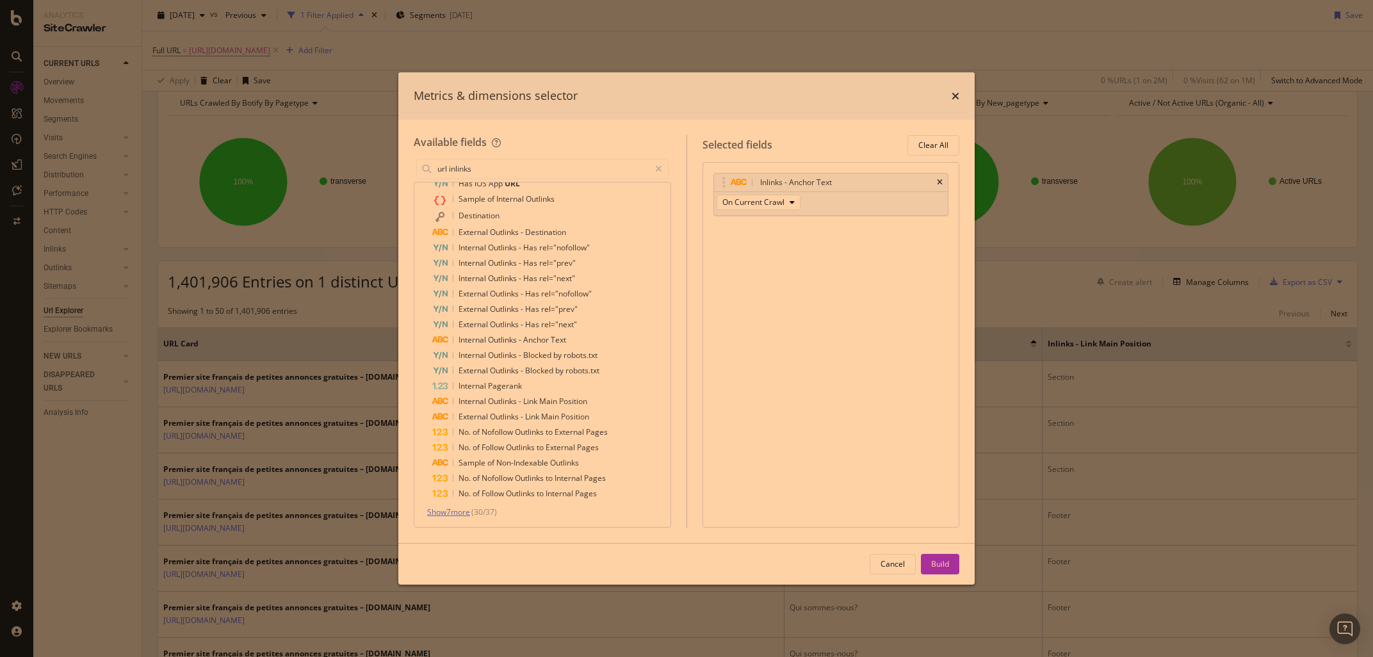
click at [452, 514] on span "Show 7 more" at bounding box center [448, 511] width 43 height 11
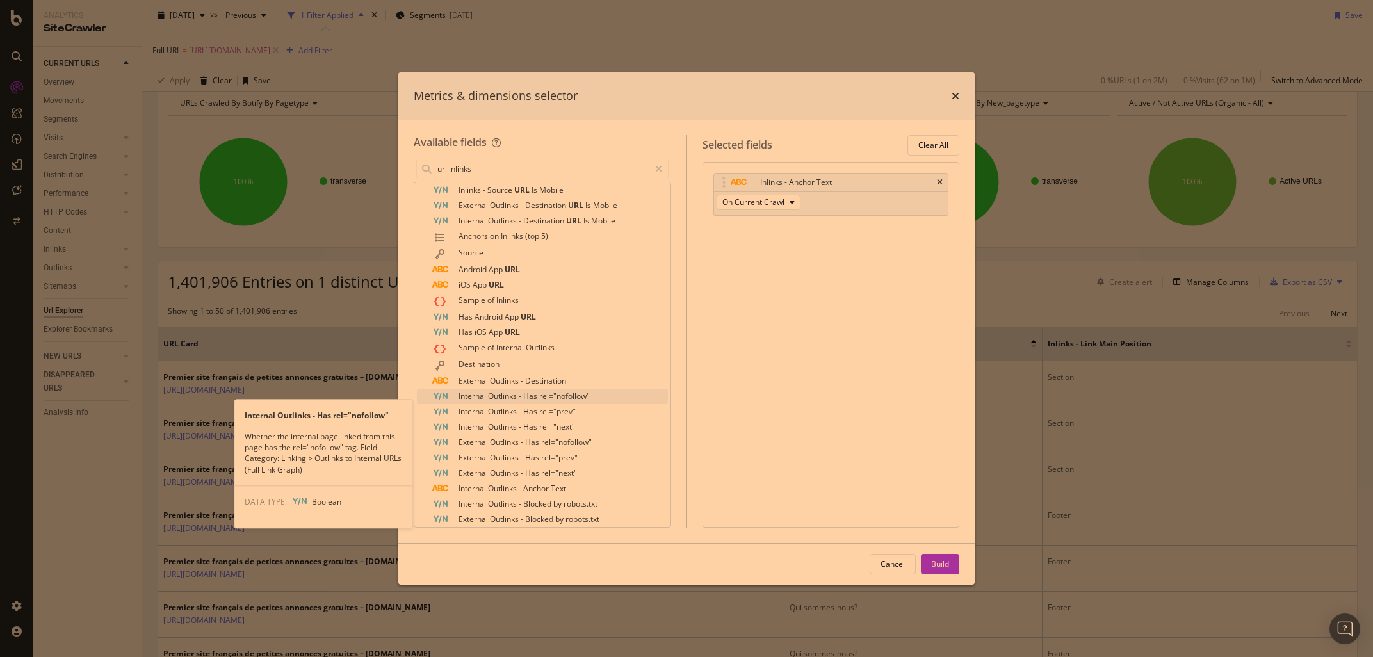
scroll to position [0, 0]
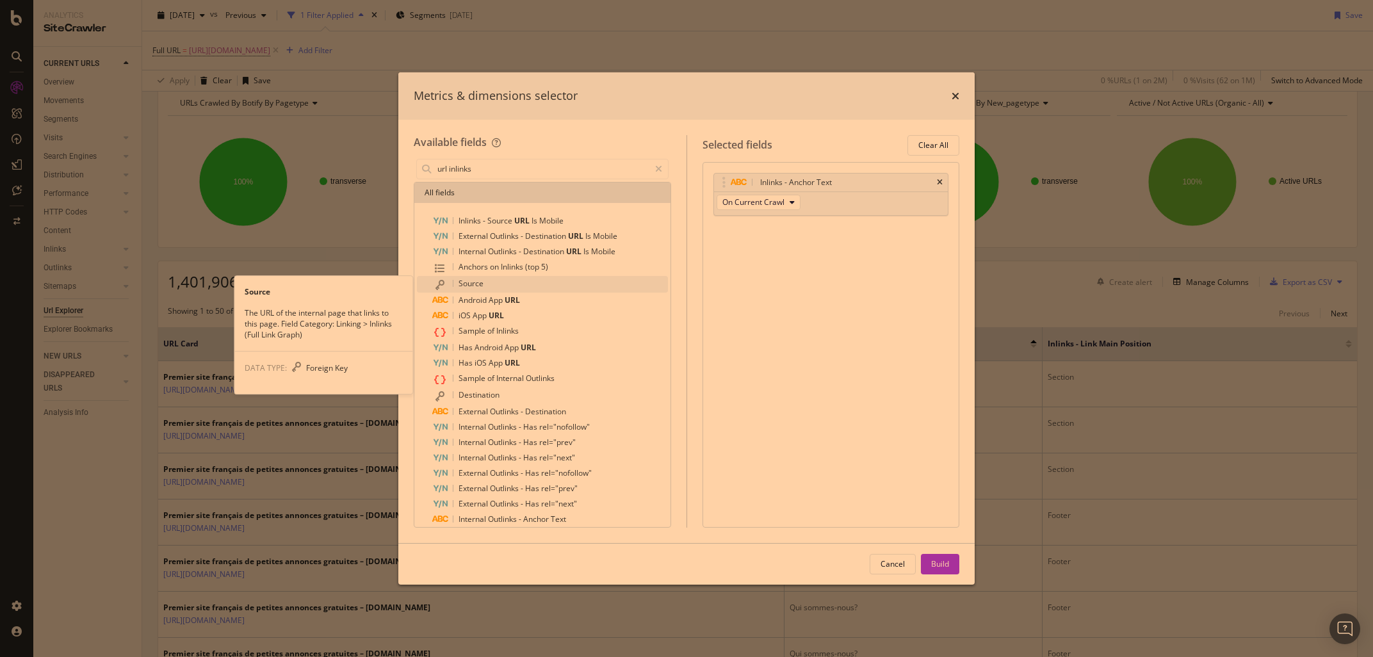
click at [476, 287] on span "Source" at bounding box center [470, 283] width 25 height 11
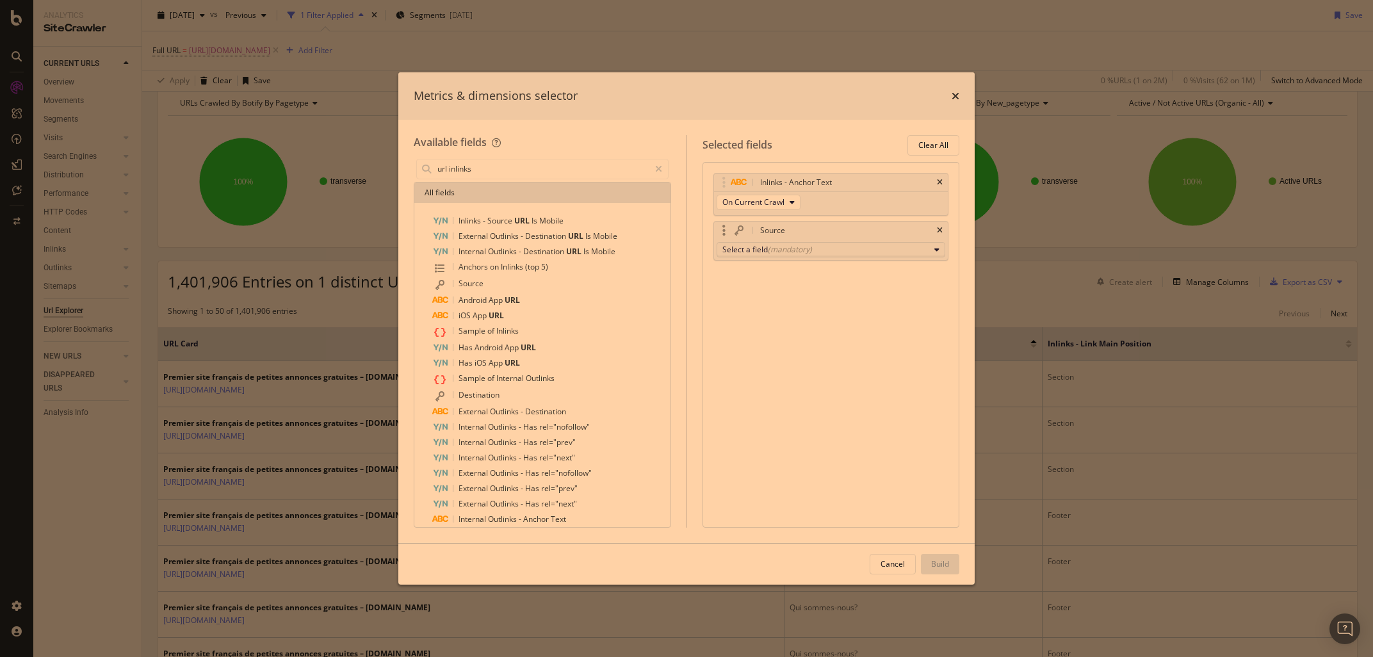
click at [827, 246] on div "Select a field (mandatory)" at bounding box center [825, 249] width 207 height 11
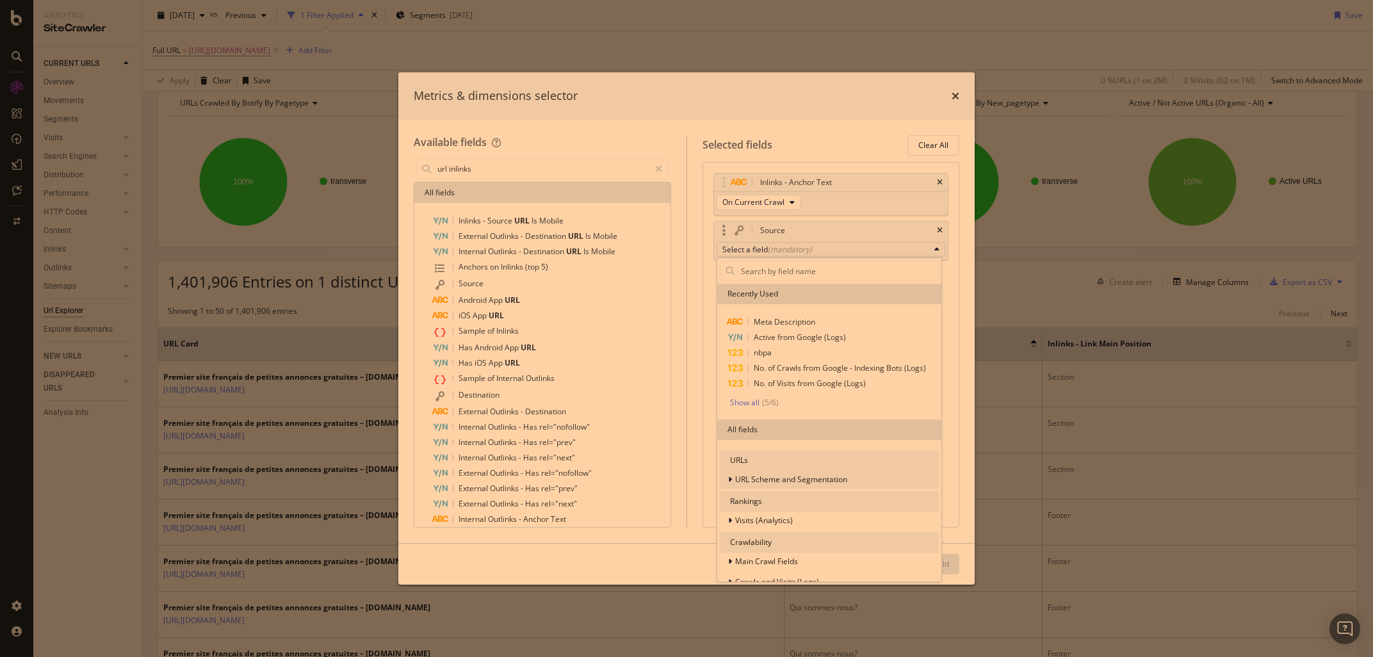
click at [762, 482] on span "URL Scheme and Segmentation" at bounding box center [791, 479] width 112 height 11
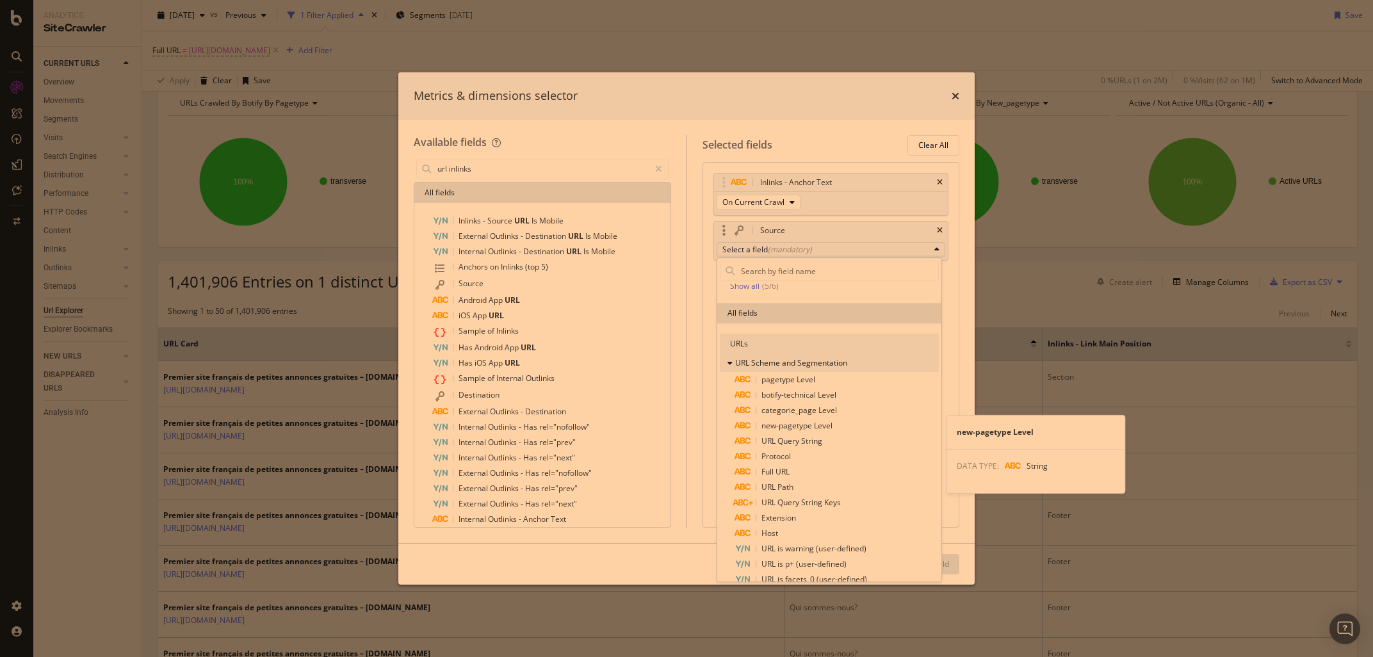
scroll to position [120, 0]
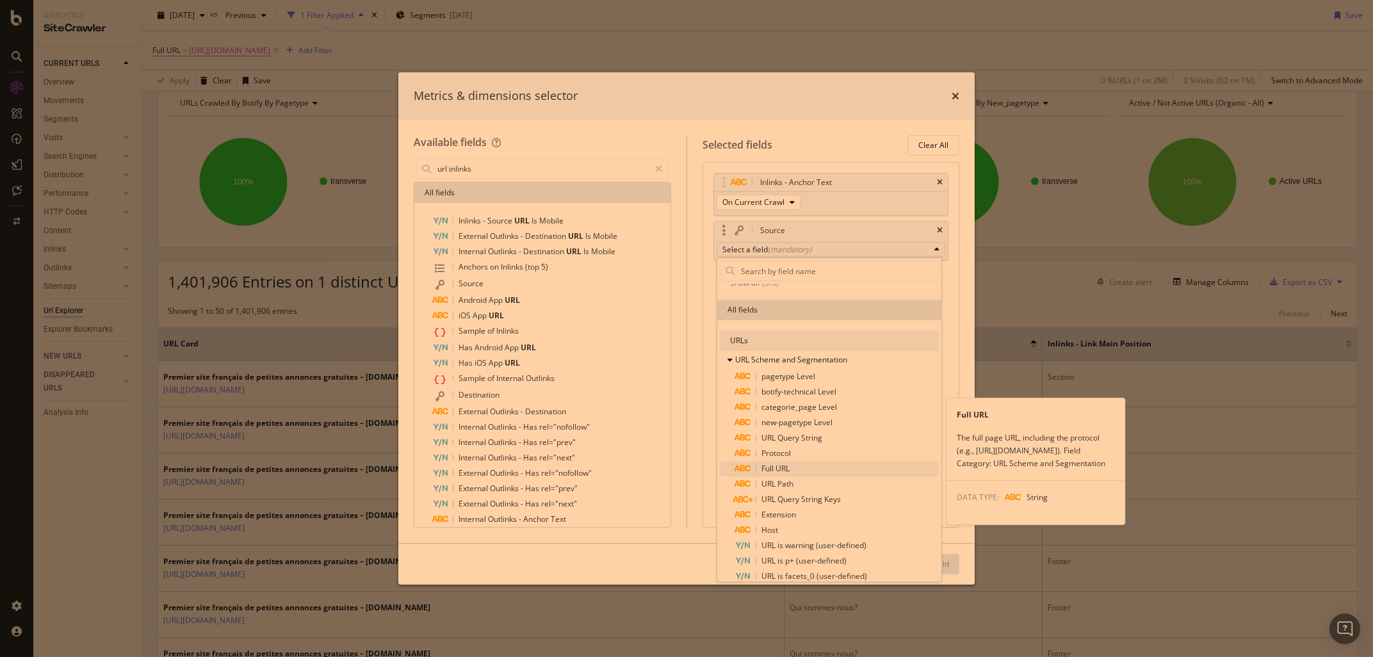
click at [776, 470] on span "Full URL" at bounding box center [775, 468] width 28 height 11
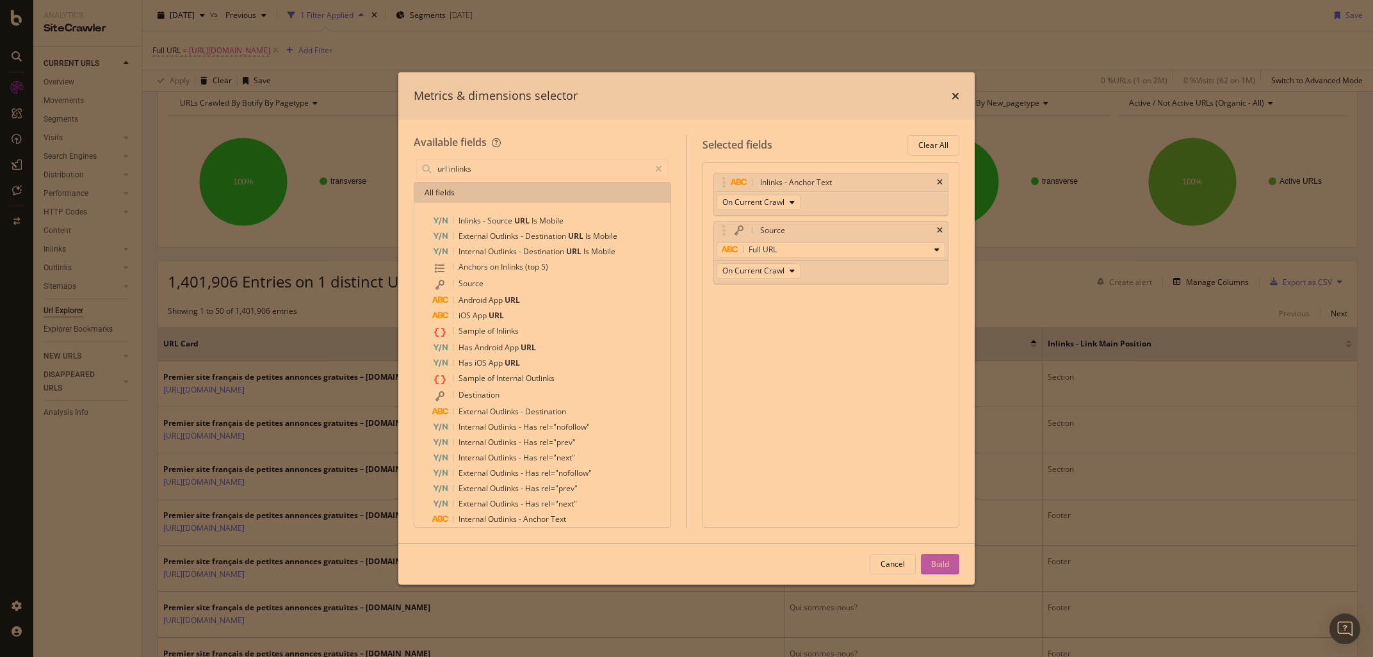
click at [951, 563] on button "Build" at bounding box center [940, 564] width 38 height 20
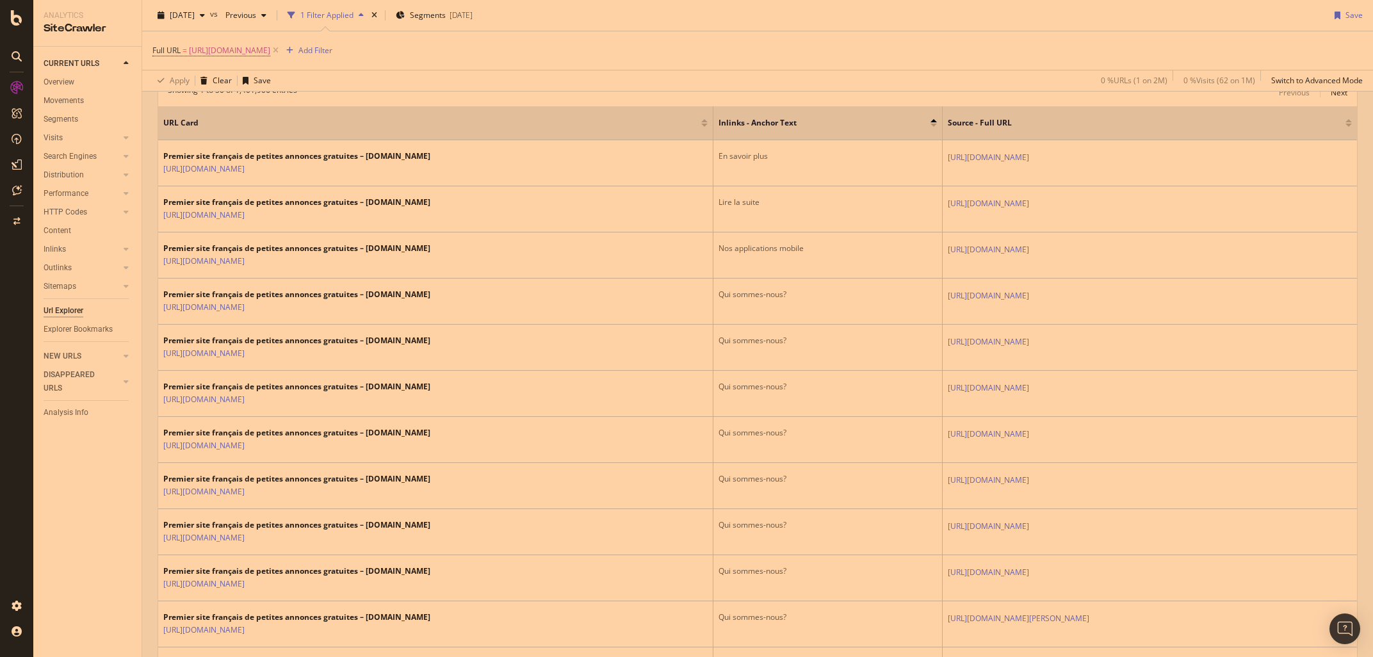
scroll to position [300, 0]
